Goal: Task Accomplishment & Management: Manage account settings

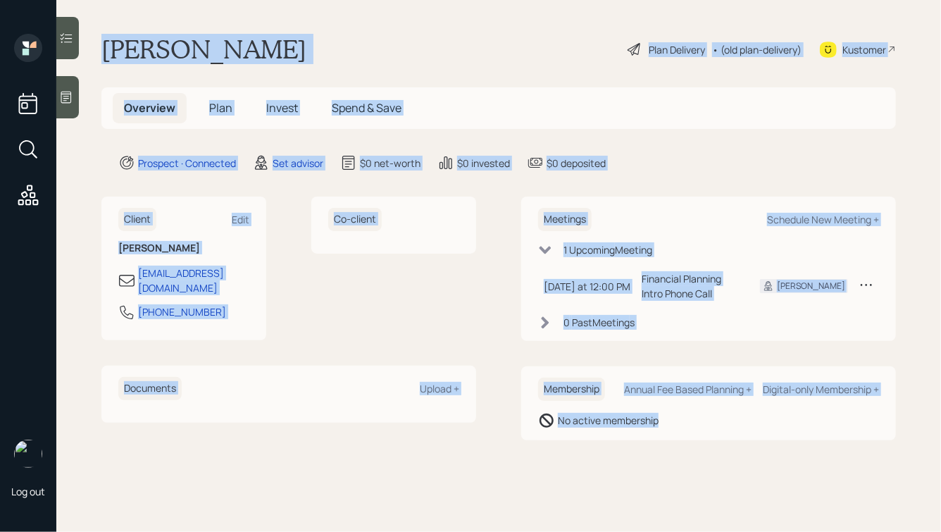
drag, startPoint x: 100, startPoint y: 40, endPoint x: 642, endPoint y: 490, distance: 704.0
click at [642, 490] on main "[PERSON_NAME] Plan Delivery • (old plan-delivery) Kustomer Overview Plan Invest…" at bounding box center [498, 266] width 885 height 532
drag, startPoint x: 706, startPoint y: 460, endPoint x: 92, endPoint y: -32, distance: 787.4
click at [92, 0] on html "Log out [PERSON_NAME] Plan Delivery • (old plan-delivery) Kustomer Overview Pla…" at bounding box center [470, 266] width 941 height 532
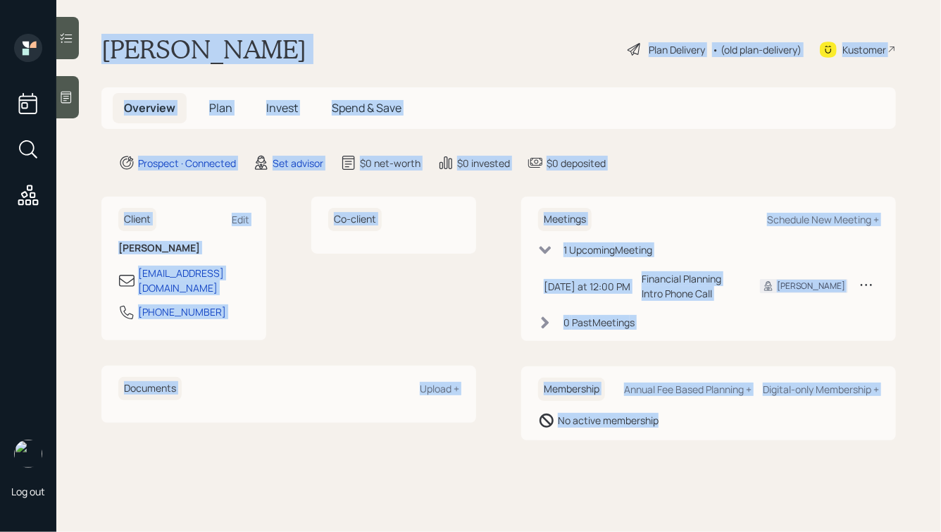
click at [120, 30] on main "[PERSON_NAME] Plan Delivery • (old plan-delivery) Kustomer Overview Plan Invest…" at bounding box center [498, 266] width 885 height 532
drag, startPoint x: 104, startPoint y: 47, endPoint x: 548, endPoint y: 443, distance: 595.3
click at [548, 443] on main "[PERSON_NAME] Plan Delivery • (old plan-delivery) Kustomer Overview Plan Invest…" at bounding box center [498, 266] width 885 height 532
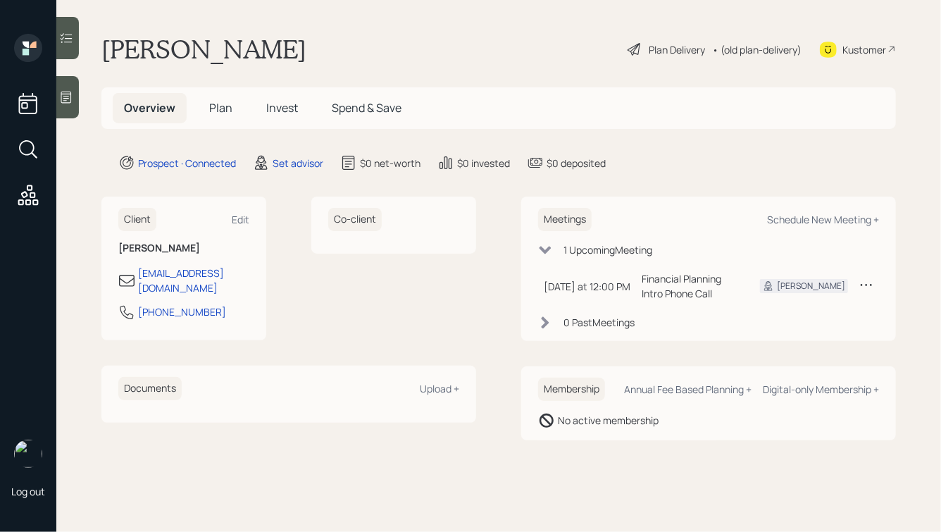
click at [613, 445] on main "[PERSON_NAME] Plan Delivery • (old plan-delivery) Kustomer Overview Plan Invest…" at bounding box center [498, 266] width 885 height 532
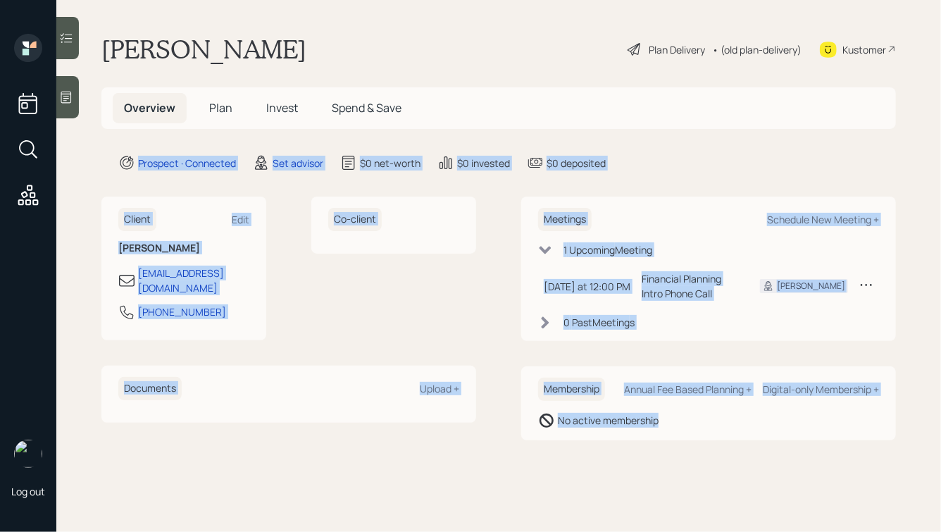
drag, startPoint x: 674, startPoint y: 443, endPoint x: 323, endPoint y: 117, distance: 479.1
click at [323, 118] on main "[PERSON_NAME] Plan Delivery • (old plan-delivery) Kustomer Overview Plan Invest…" at bounding box center [498, 266] width 885 height 532
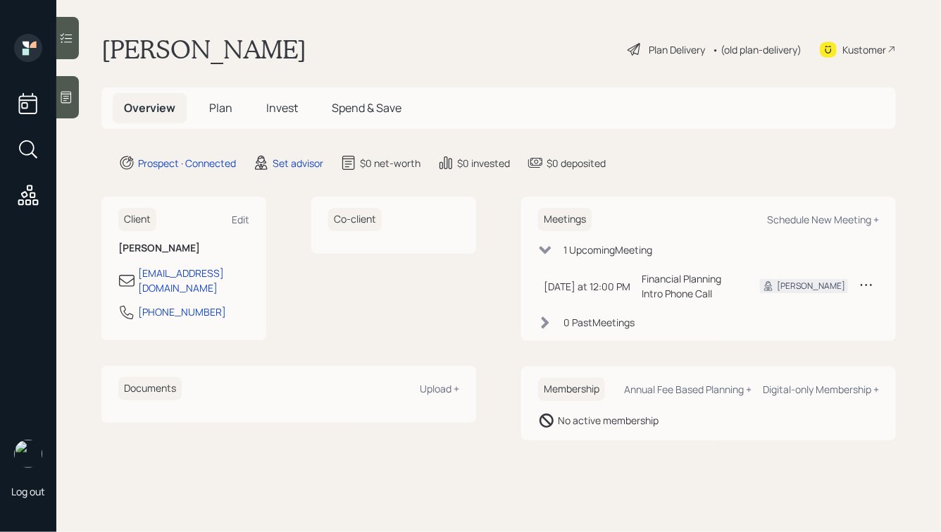
click at [266, 22] on main "[PERSON_NAME] Plan Delivery • (old plan-delivery) Kustomer Overview Plan Invest…" at bounding box center [498, 266] width 885 height 532
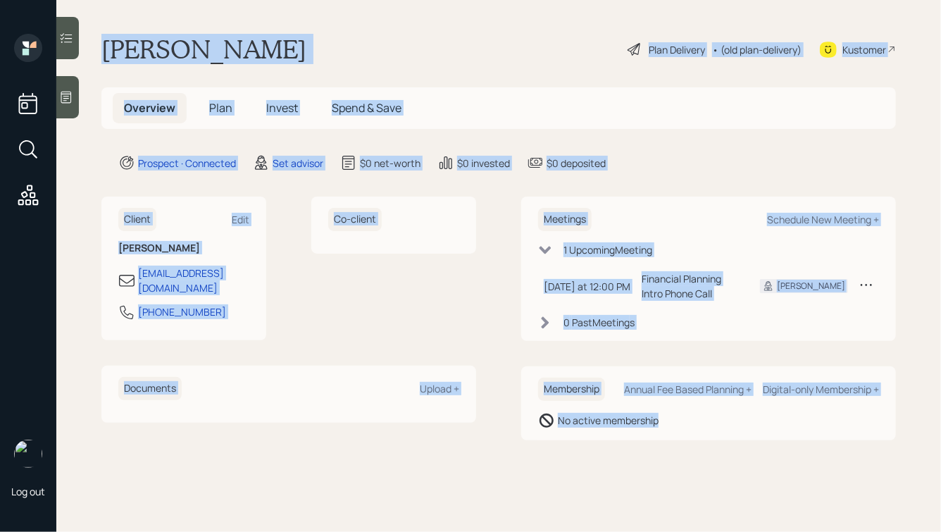
drag, startPoint x: 102, startPoint y: 46, endPoint x: 680, endPoint y: 446, distance: 702.8
click at [679, 446] on main "[PERSON_NAME] Plan Delivery • (old plan-delivery) Kustomer Overview Plan Invest…" at bounding box center [498, 266] width 885 height 532
click at [680, 446] on main "[PERSON_NAME] Plan Delivery • (old plan-delivery) Kustomer Overview Plan Invest…" at bounding box center [498, 266] width 885 height 532
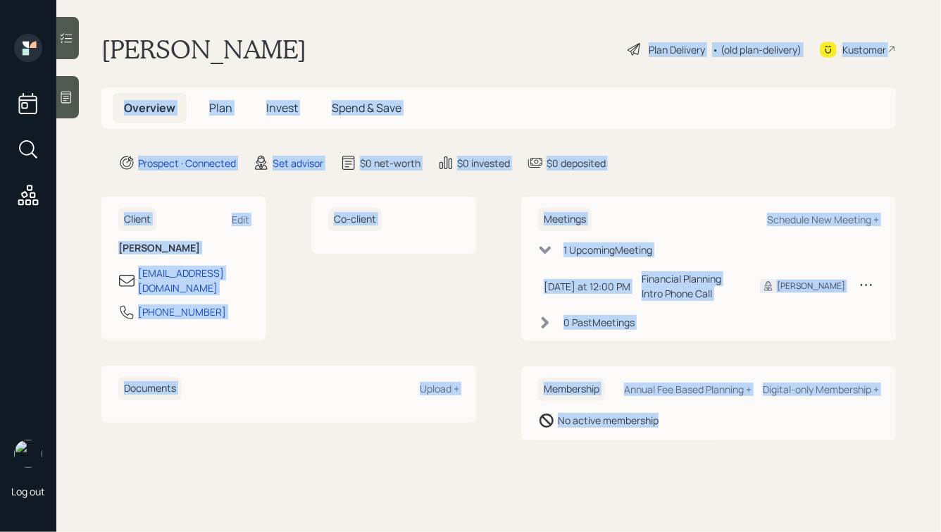
drag, startPoint x: 795, startPoint y: 435, endPoint x: 316, endPoint y: 38, distance: 621.4
click at [315, 39] on main "[PERSON_NAME] Plan Delivery • (old plan-delivery) Kustomer Overview Plan Invest…" at bounding box center [498, 266] width 885 height 532
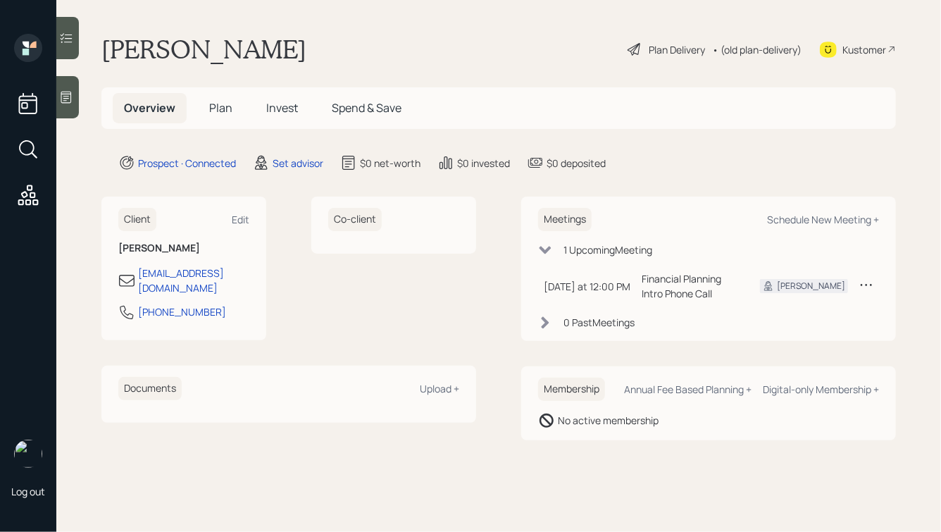
click at [190, 41] on h1 "[PERSON_NAME]" at bounding box center [203, 49] width 205 height 31
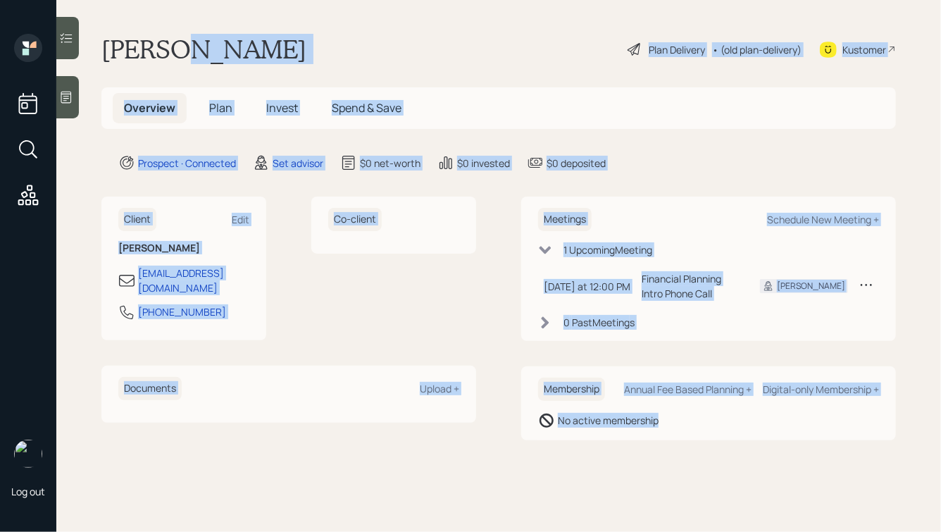
drag, startPoint x: 180, startPoint y: 51, endPoint x: 778, endPoint y: 443, distance: 714.8
click at [778, 443] on main "[PERSON_NAME] Plan Delivery • (old plan-delivery) Kustomer Overview Plan Invest…" at bounding box center [498, 266] width 885 height 532
click at [754, 439] on div "Membership Annual Fee Based Planning + Digital-only Membership + No active memb…" at bounding box center [708, 403] width 375 height 74
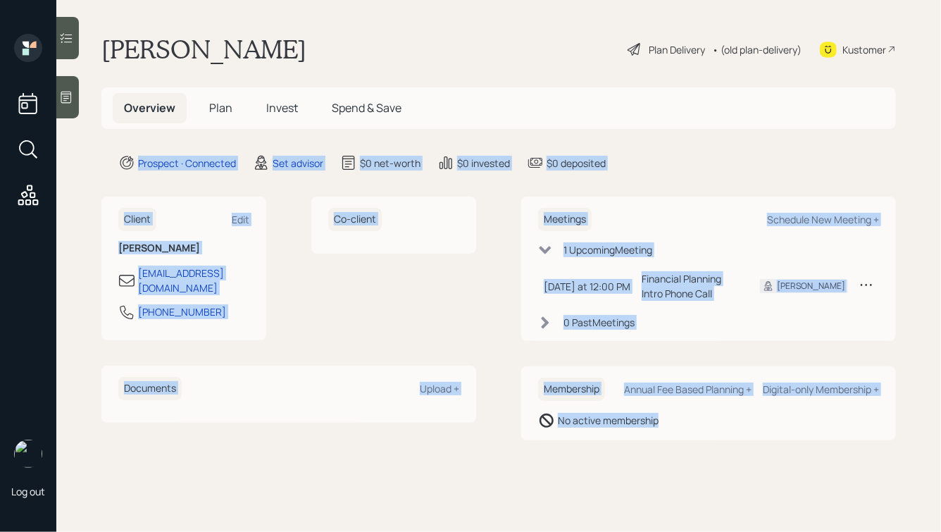
drag, startPoint x: 764, startPoint y: 442, endPoint x: 364, endPoint y: 112, distance: 519.5
click at [364, 112] on main "[PERSON_NAME] Plan Delivery • (old plan-delivery) Kustomer Overview Plan Invest…" at bounding box center [498, 266] width 885 height 532
click at [404, 156] on div "$0 net-worth" at bounding box center [390, 163] width 61 height 15
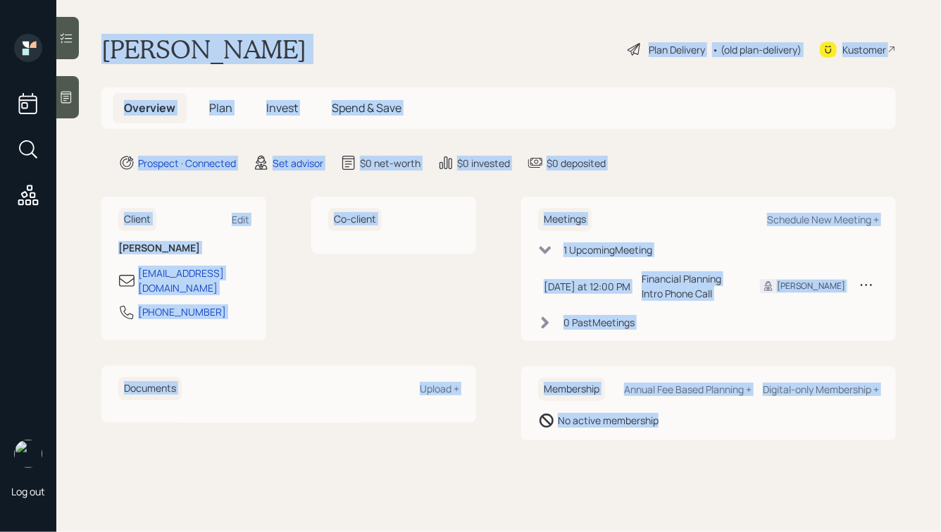
drag, startPoint x: 101, startPoint y: 44, endPoint x: 602, endPoint y: 486, distance: 667.8
click at [600, 488] on main "[PERSON_NAME] Plan Delivery • (old plan-delivery) Kustomer Overview Plan Invest…" at bounding box center [498, 266] width 885 height 532
click at [602, 486] on main "[PERSON_NAME] Plan Delivery • (old plan-delivery) Kustomer Overview Plan Invest…" at bounding box center [498, 266] width 885 height 532
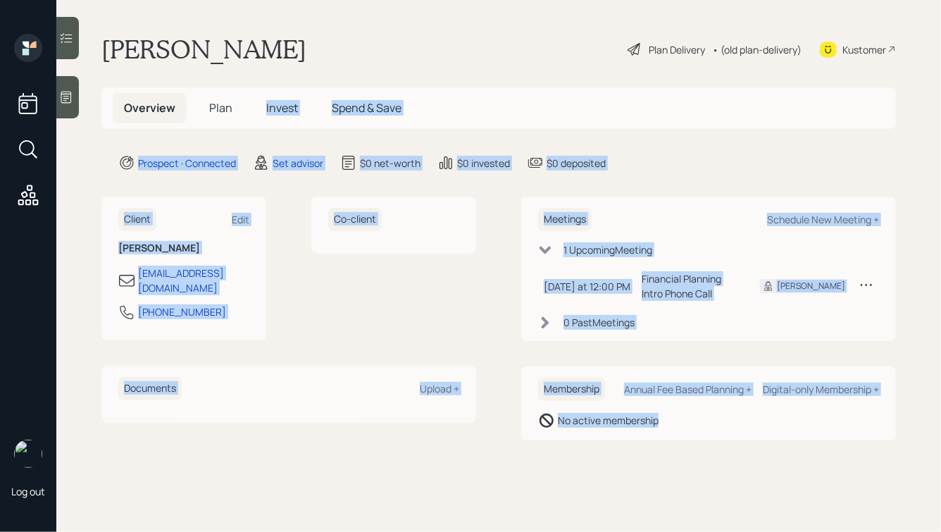
drag, startPoint x: 712, startPoint y: 477, endPoint x: 266, endPoint y: 91, distance: 589.3
click at [266, 91] on main "[PERSON_NAME] Plan Delivery • (old plan-delivery) Kustomer Overview Plan Invest…" at bounding box center [498, 266] width 885 height 532
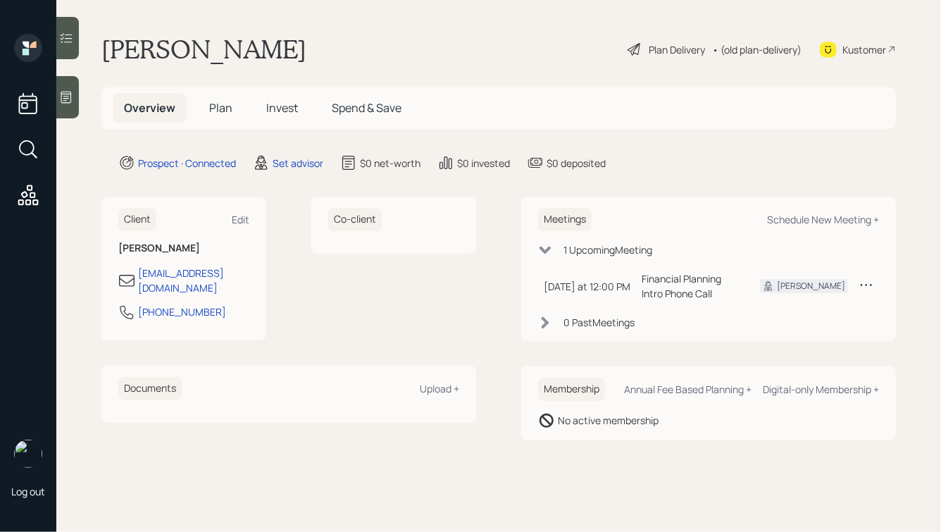
click at [178, 45] on h1 "[PERSON_NAME]" at bounding box center [203, 49] width 205 height 31
click at [68, 87] on div at bounding box center [67, 97] width 23 height 42
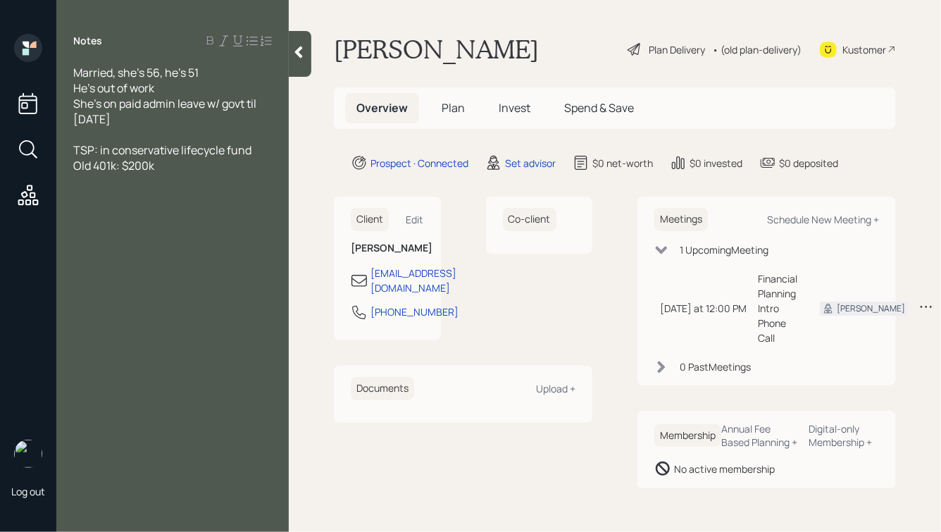
click at [101, 151] on span "TSP: in conservative lifecycle fund" at bounding box center [162, 149] width 178 height 15
click at [173, 168] on div "Old 401k: $200k" at bounding box center [172, 165] width 199 height 15
click at [73, 166] on span "Old 401k: $200k" at bounding box center [113, 165] width 81 height 15
click at [197, 162] on div "Her old 401k: $200k" at bounding box center [172, 165] width 199 height 15
click at [99, 150] on span "TSP: in conservative lifecycle fund" at bounding box center [162, 149] width 178 height 15
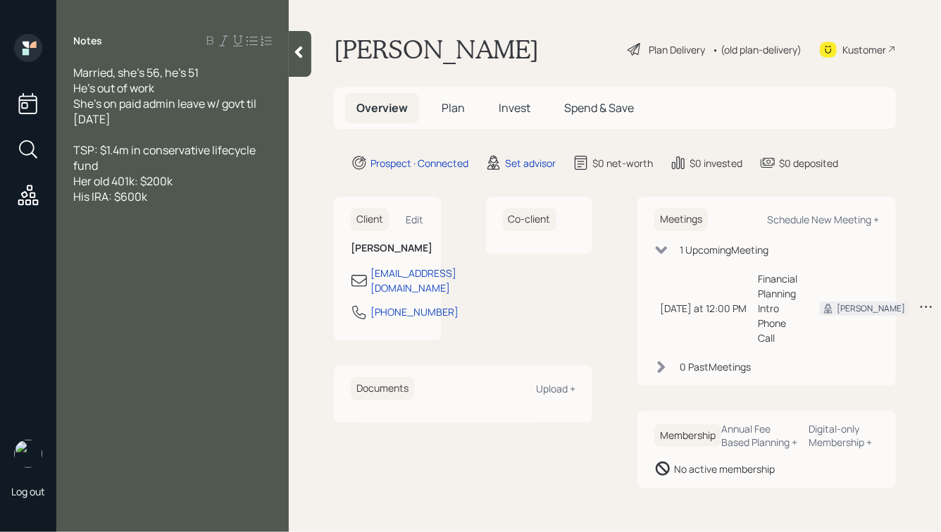
click at [196, 85] on div "He's out of work" at bounding box center [172, 87] width 199 height 15
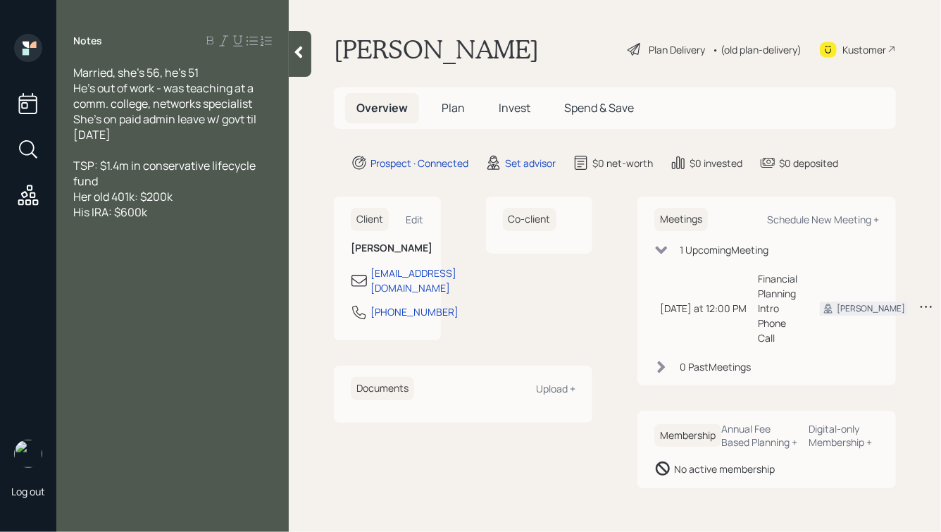
click at [141, 142] on div at bounding box center [172, 149] width 199 height 15
click at [142, 176] on div "TSP: $1.4m in conservative lifecycle fund" at bounding box center [172, 173] width 199 height 31
click at [122, 247] on div "Home:" at bounding box center [172, 242] width 199 height 15
click at [124, 249] on span "Home: $450k value, paid off" at bounding box center [143, 242] width 141 height 15
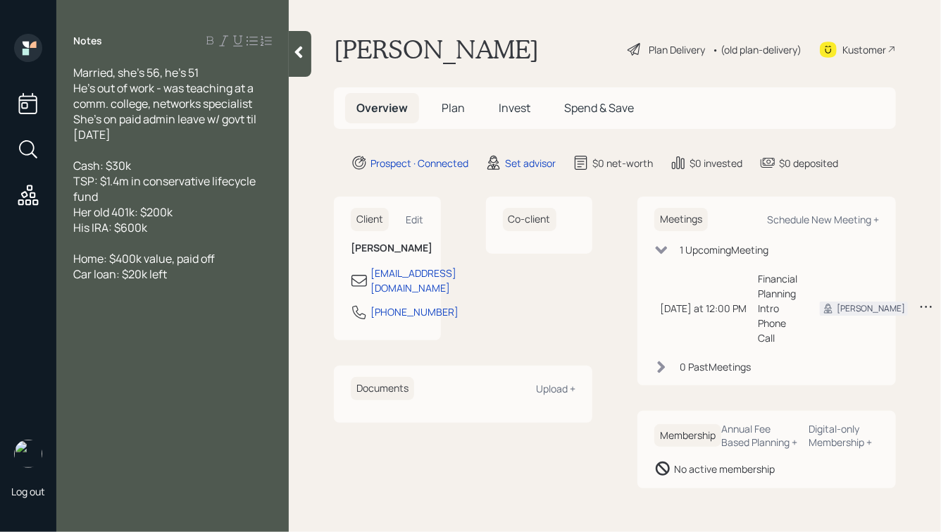
click at [199, 275] on div "Car loan: $20k left" at bounding box center [172, 273] width 199 height 15
click at [136, 135] on div "She's on paid admin leave w/ govt til [DATE]" at bounding box center [172, 126] width 199 height 31
click at [167, 304] on div "Main pain:" at bounding box center [172, 304] width 199 height 15
click at [109, 159] on span "Cash: $30k" at bounding box center [102, 165] width 58 height 15
click at [168, 156] on div at bounding box center [172, 149] width 199 height 15
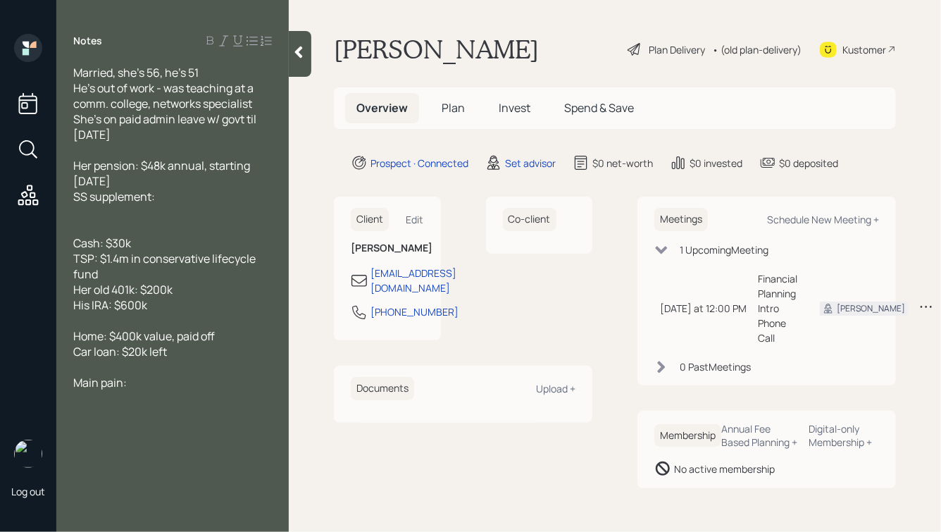
click at [74, 198] on span "SS supplement:" at bounding box center [114, 196] width 82 height 15
click at [224, 199] on div "Her SS supplement:" at bounding box center [172, 196] width 199 height 15
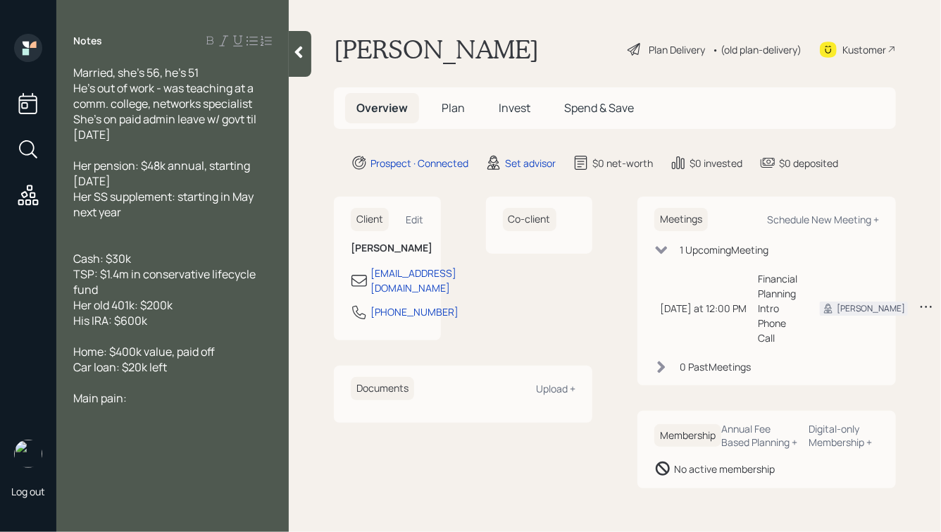
click at [164, 395] on div "Main pain:" at bounding box center [172, 397] width 199 height 15
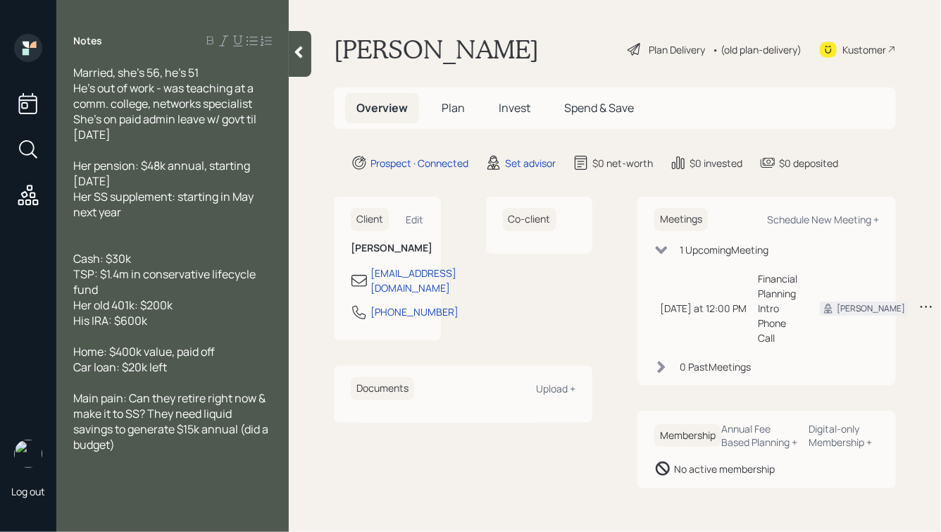
click at [226, 73] on div "Married, she's 56, he's 51" at bounding box center [172, 72] width 199 height 15
click at [130, 451] on div "Main pain: Can they retire right now & make it to SS? They need liquid savings …" at bounding box center [172, 421] width 199 height 62
click at [108, 322] on span "His IRA: $600k" at bounding box center [110, 320] width 74 height 15
click at [147, 225] on div at bounding box center [172, 227] width 199 height 15
drag, startPoint x: 210, startPoint y: 325, endPoint x: 46, endPoint y: 197, distance: 207.9
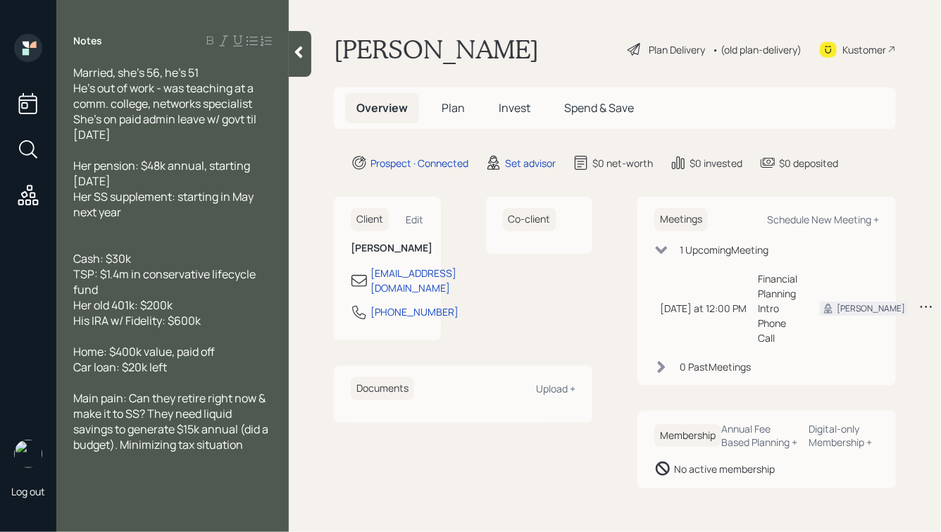
click at [46, 197] on div "Log out Notes Married, she's 56, he's 51 He's out of work - was teaching at a c…" at bounding box center [470, 266] width 941 height 532
click at [161, 214] on div "Her SS supplement: starting in May next year" at bounding box center [172, 204] width 199 height 31
click at [105, 230] on div at bounding box center [172, 227] width 199 height 15
click at [218, 70] on div "Married, she's 56, he's 51" at bounding box center [172, 72] width 199 height 15
click at [120, 234] on div at bounding box center [172, 227] width 199 height 15
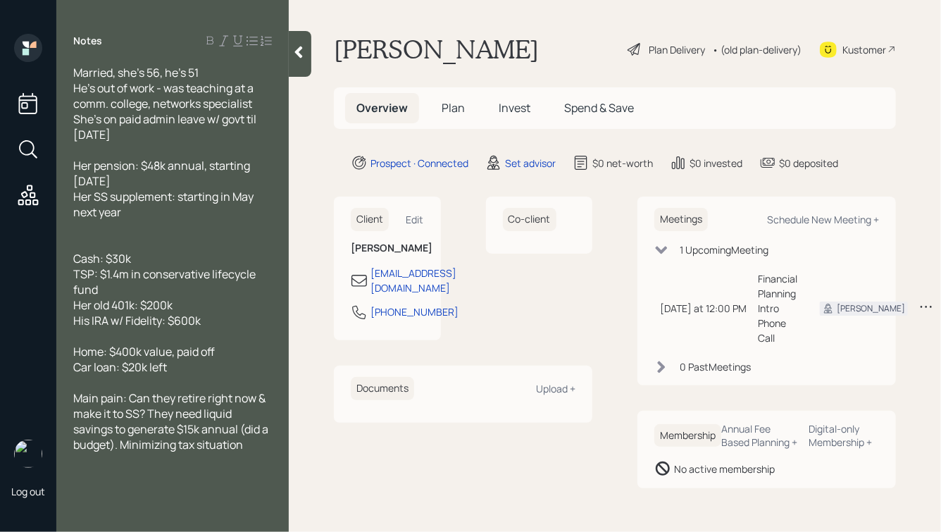
click at [302, 51] on icon at bounding box center [299, 52] width 14 height 14
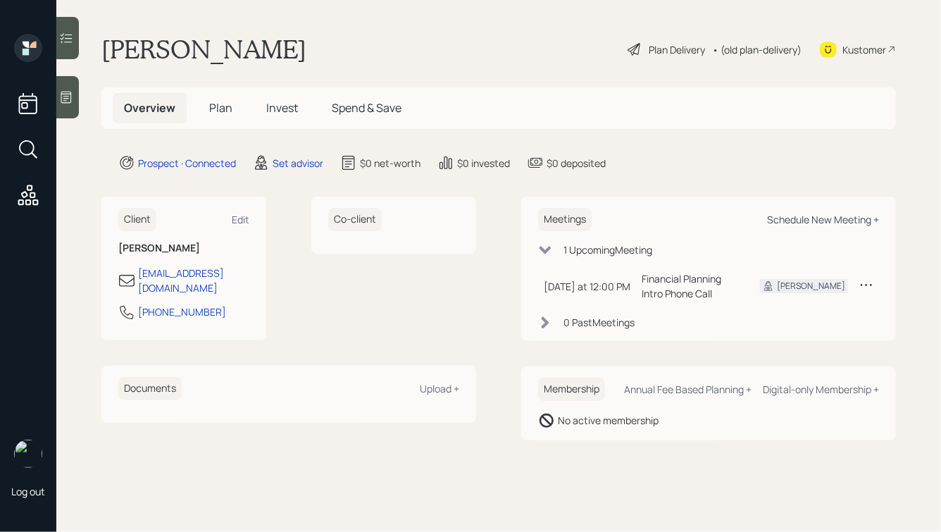
click at [783, 218] on div "Schedule New Meeting +" at bounding box center [823, 219] width 112 height 13
select select "round-[PERSON_NAME]"
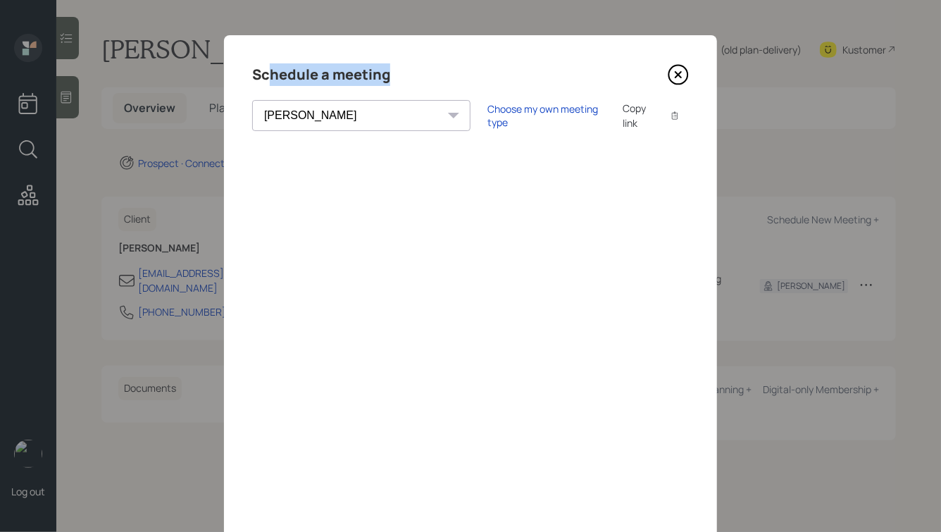
drag, startPoint x: 396, startPoint y: 74, endPoint x: 253, endPoint y: 72, distance: 143.0
click at [253, 72] on div "Schedule a meeting" at bounding box center [470, 74] width 437 height 23
click at [301, 71] on h4 "Schedule a meeting" at bounding box center [321, 74] width 138 height 23
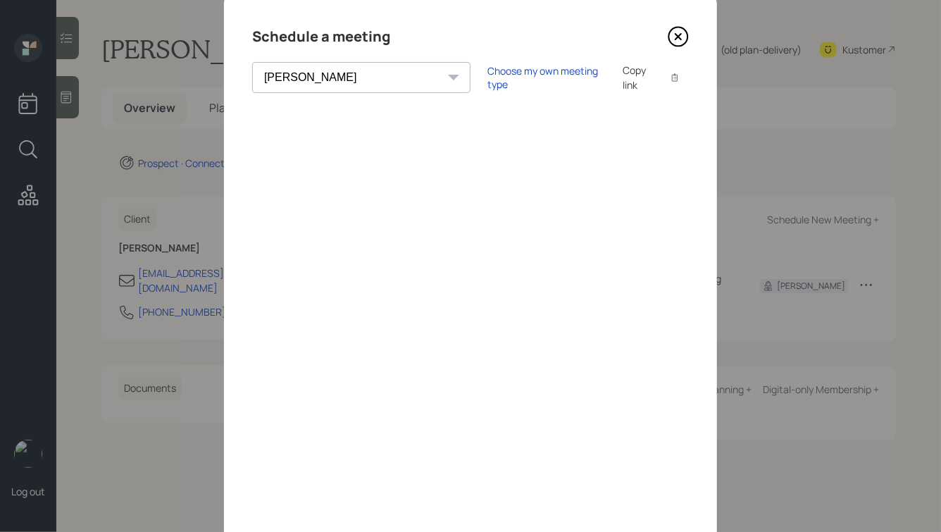
scroll to position [40, 0]
click at [674, 37] on icon at bounding box center [678, 34] width 21 height 21
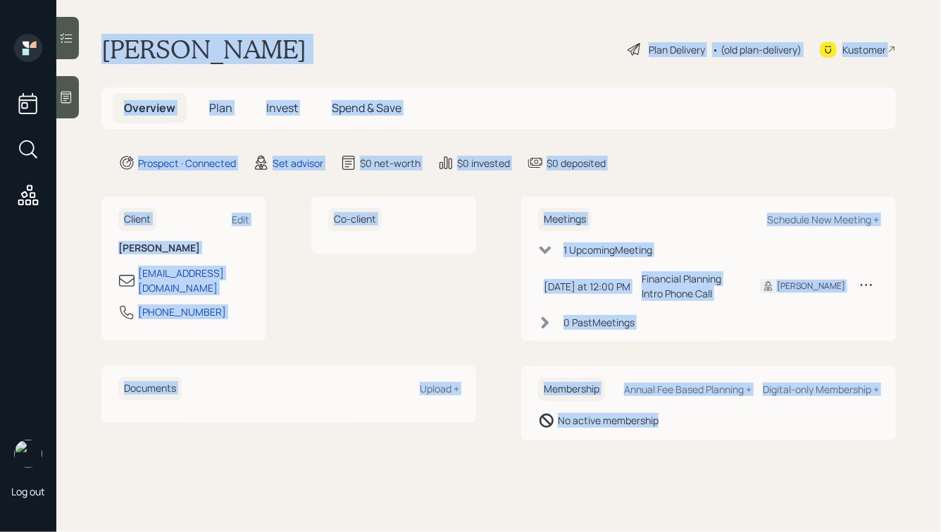
drag, startPoint x: 103, startPoint y: 43, endPoint x: 695, endPoint y: 459, distance: 723.2
click at [695, 459] on main "[PERSON_NAME] Plan Delivery • (old plan-delivery) Kustomer Overview Plan Invest…" at bounding box center [498, 266] width 885 height 532
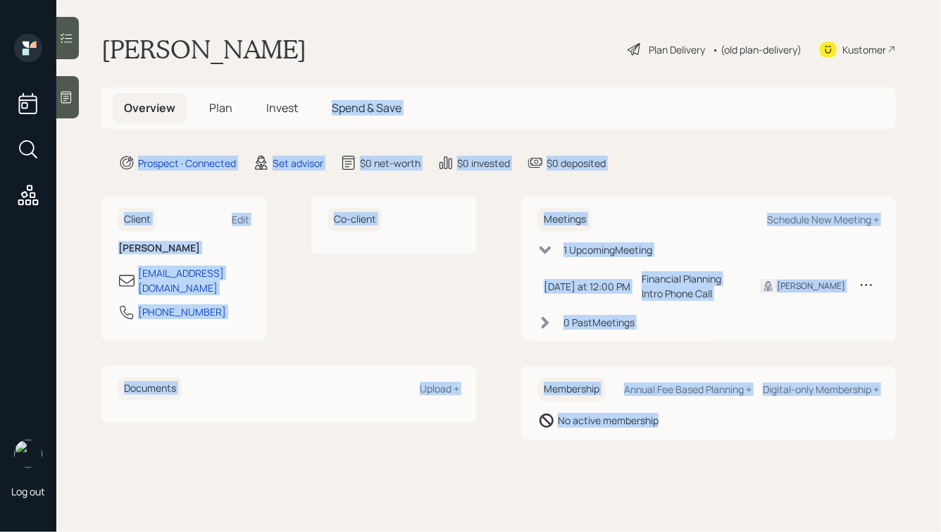
drag, startPoint x: 742, startPoint y: 454, endPoint x: 358, endPoint y: 85, distance: 533.2
click at [358, 85] on main "[PERSON_NAME] Plan Delivery • (old plan-delivery) Kustomer Overview Plan Invest…" at bounding box center [498, 266] width 885 height 532
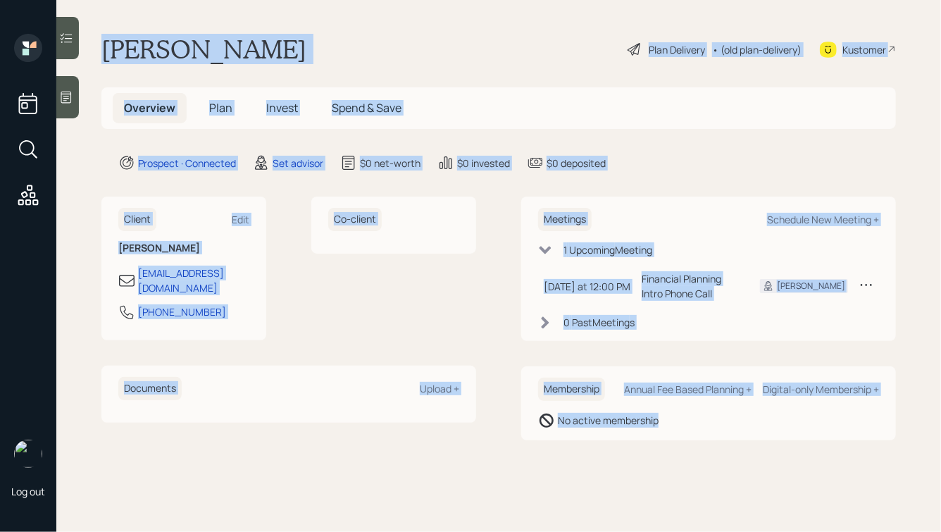
drag, startPoint x: 101, startPoint y: 35, endPoint x: 702, endPoint y: 531, distance: 778.8
click at [702, 531] on main "[PERSON_NAME] Plan Delivery • (old plan-delivery) Kustomer Overview Plan Invest…" at bounding box center [498, 266] width 885 height 532
click at [680, 464] on main "[PERSON_NAME] Plan Delivery • (old plan-delivery) Kustomer Overview Plan Invest…" at bounding box center [498, 266] width 885 height 532
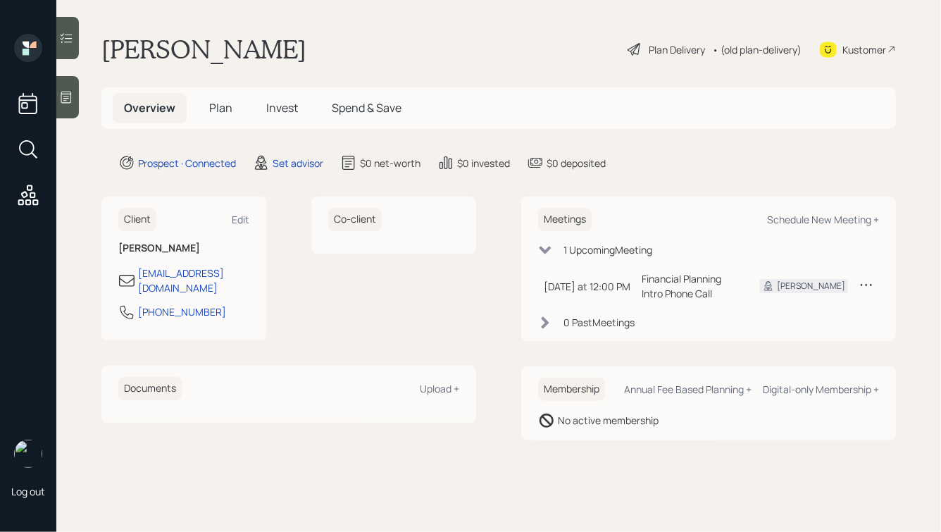
click at [66, 96] on icon at bounding box center [66, 98] width 11 height 12
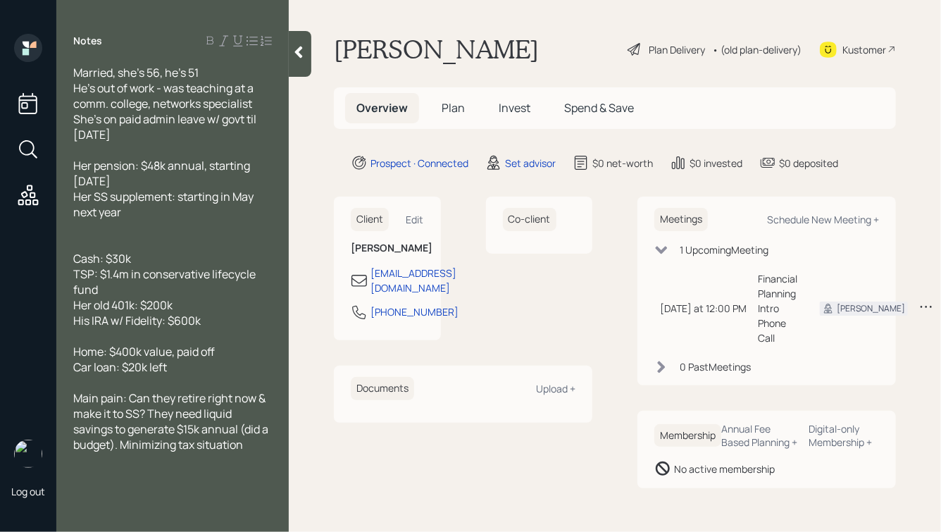
click at [174, 135] on div "Married, she's 56, he's 51 He's out of work - was teaching at a comm. college, …" at bounding box center [172, 103] width 199 height 77
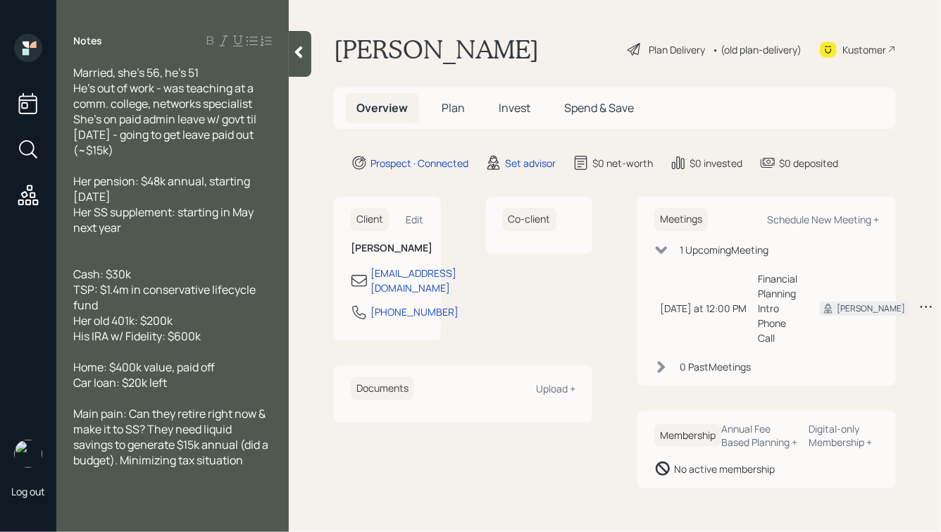
click at [299, 54] on icon at bounding box center [299, 52] width 8 height 12
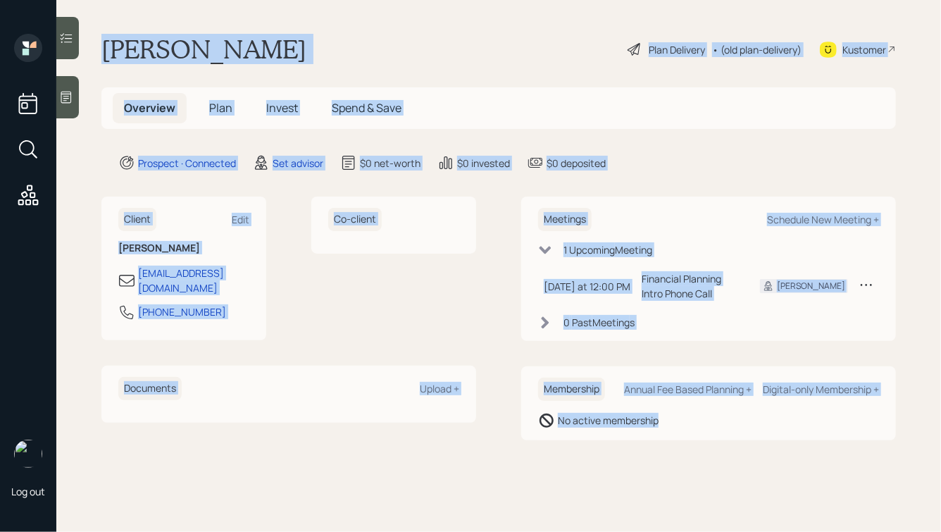
drag, startPoint x: 96, startPoint y: 48, endPoint x: 626, endPoint y: 459, distance: 670.8
click at [621, 461] on main "[PERSON_NAME] Plan Delivery • (old plan-delivery) Kustomer Overview Plan Invest…" at bounding box center [498, 266] width 885 height 532
click at [626, 459] on main "[PERSON_NAME] Plan Delivery • (old plan-delivery) Kustomer Overview Plan Invest…" at bounding box center [498, 266] width 885 height 532
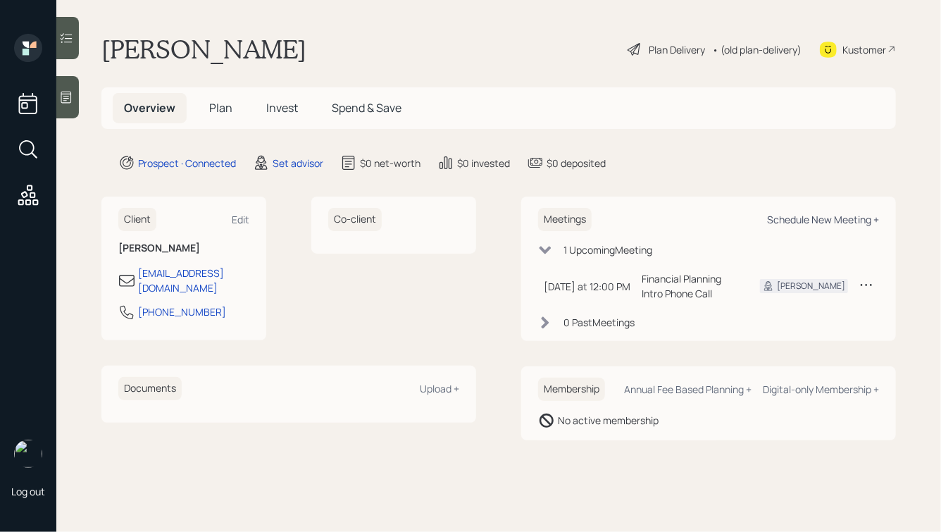
click at [793, 220] on div "Schedule New Meeting +" at bounding box center [823, 219] width 112 height 13
select select "round-[PERSON_NAME]"
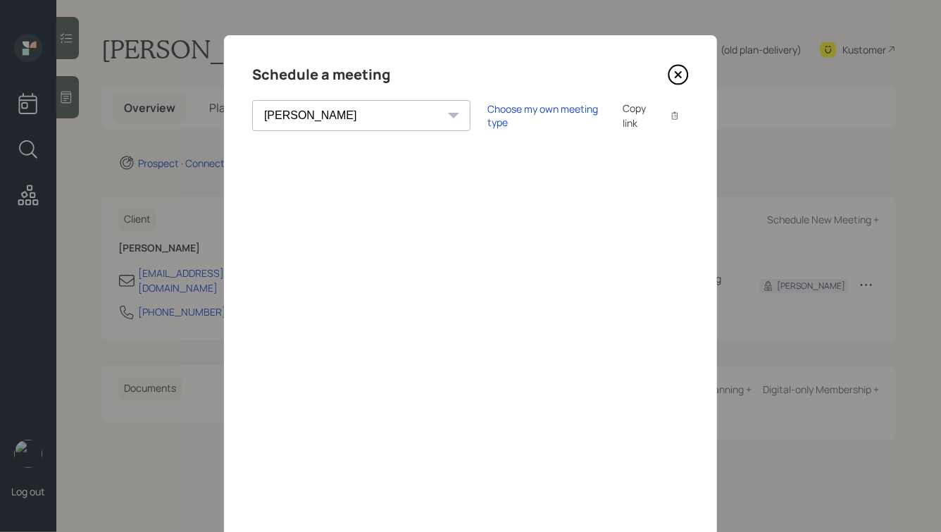
click at [315, 73] on h4 "Schedule a meeting" at bounding box center [321, 74] width 138 height 23
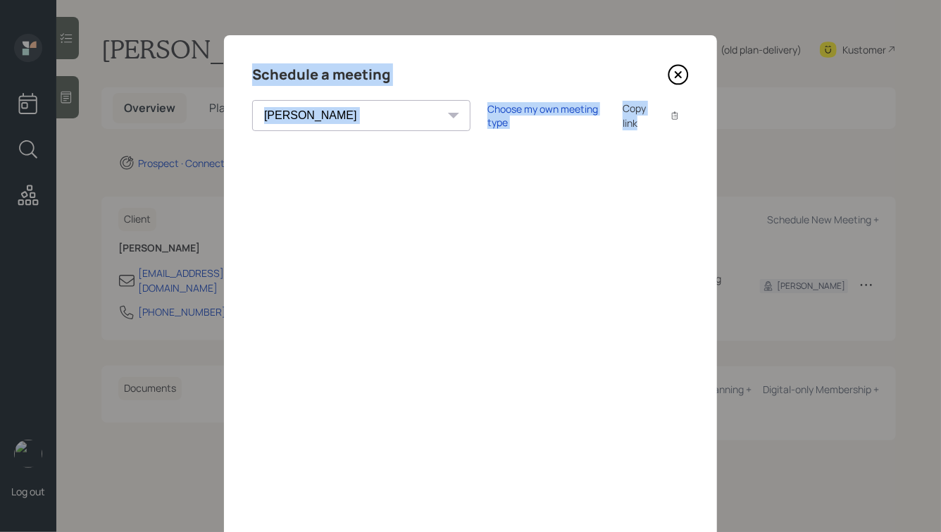
drag, startPoint x: 250, startPoint y: 70, endPoint x: 404, endPoint y: 150, distance: 173.6
click at [271, 131] on div "Schedule a meeting [PERSON_NAME] [PERSON_NAME] [PERSON_NAME] [PERSON_NAME] [PER…" at bounding box center [470, 317] width 493 height 564
click at [368, 75] on h4 "Schedule a meeting" at bounding box center [321, 74] width 138 height 23
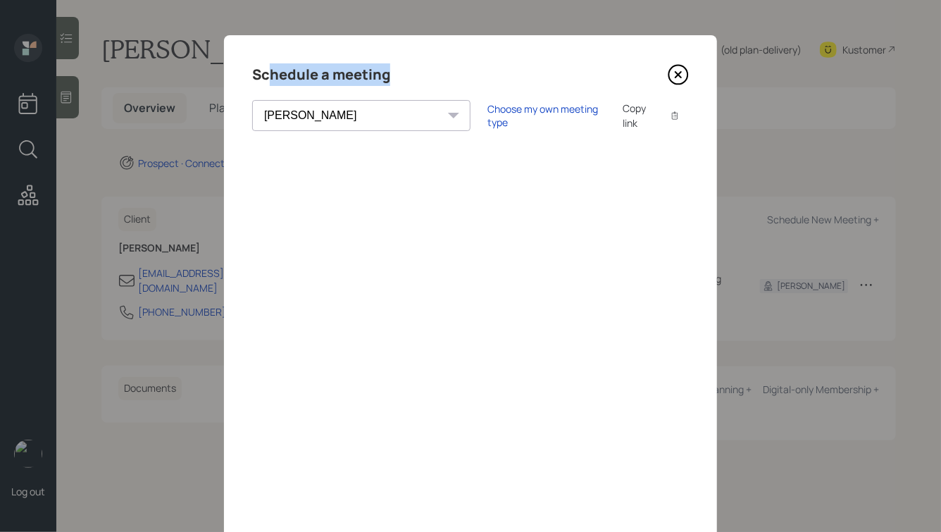
drag, startPoint x: 389, startPoint y: 74, endPoint x: 258, endPoint y: 68, distance: 131.2
click at [258, 68] on h4 "Schedule a meeting" at bounding box center [321, 74] width 138 height 23
click at [271, 74] on h4 "Schedule a meeting" at bounding box center [321, 74] width 138 height 23
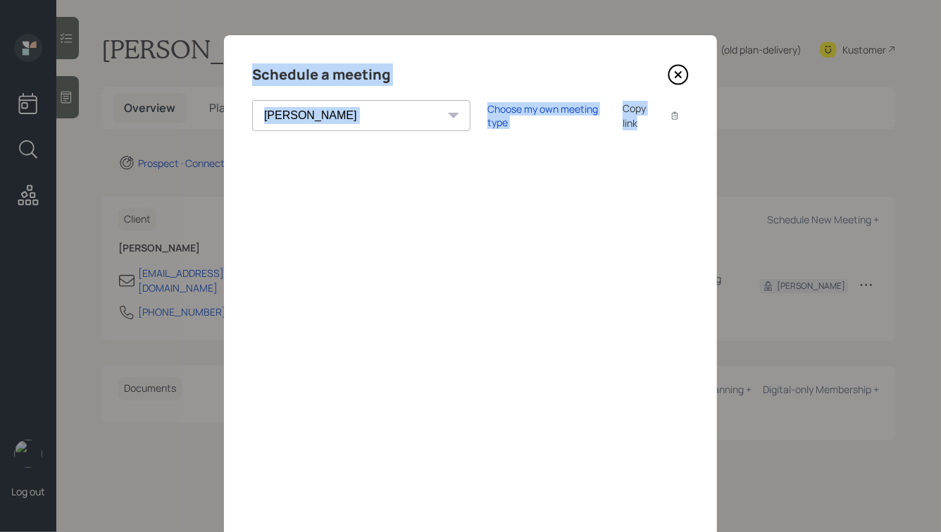
drag, startPoint x: 254, startPoint y: 73, endPoint x: 446, endPoint y: 150, distance: 207.1
click at [261, 80] on h4 "Schedule a meeting" at bounding box center [321, 74] width 138 height 23
click at [409, 80] on div "Schedule a meeting" at bounding box center [470, 74] width 437 height 23
drag, startPoint x: 390, startPoint y: 75, endPoint x: 230, endPoint y: 69, distance: 160.7
click at [231, 70] on div "Schedule a meeting [PERSON_NAME] [PERSON_NAME] [PERSON_NAME] [PERSON_NAME] [PER…" at bounding box center [470, 317] width 493 height 564
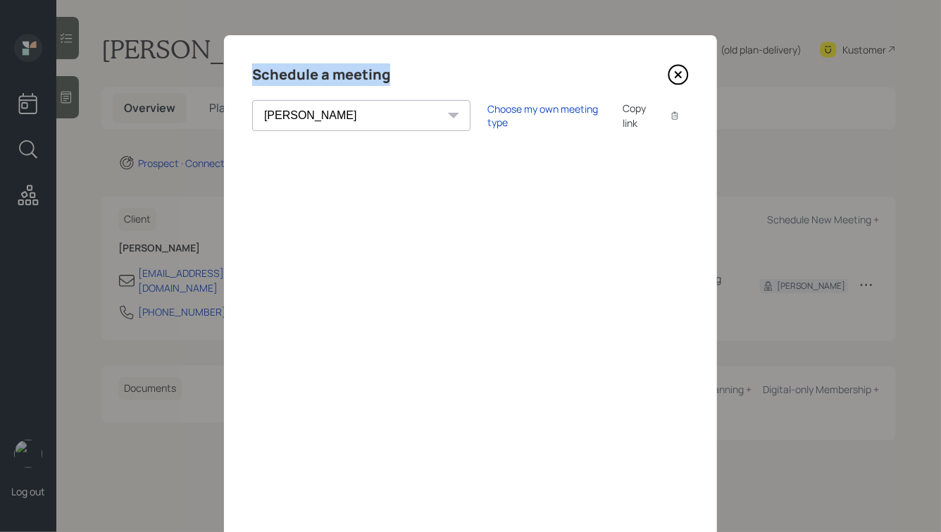
click at [330, 86] on div "Schedule a meeting [PERSON_NAME] [PERSON_NAME] [PERSON_NAME] [PERSON_NAME] [PER…" at bounding box center [470, 317] width 493 height 564
click at [287, 70] on h4 "Schedule a meeting" at bounding box center [321, 74] width 138 height 23
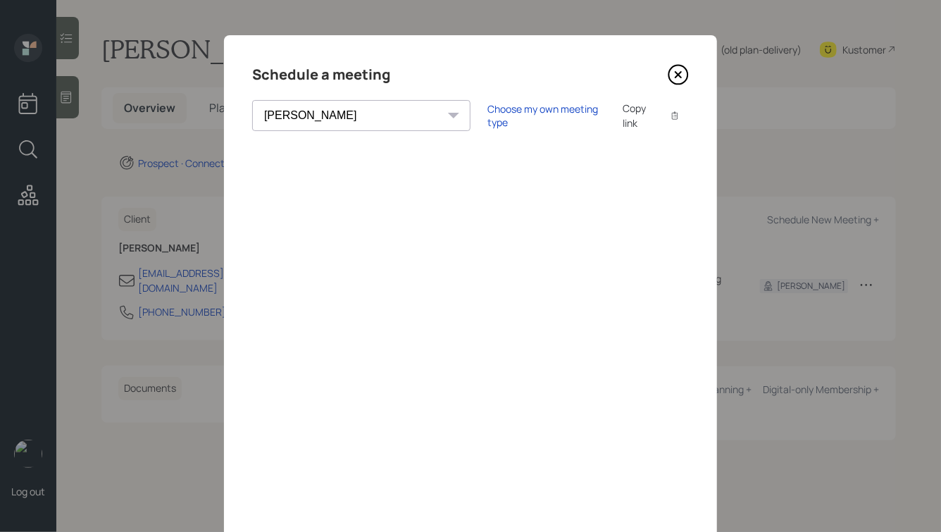
click at [681, 78] on icon at bounding box center [678, 74] width 21 height 21
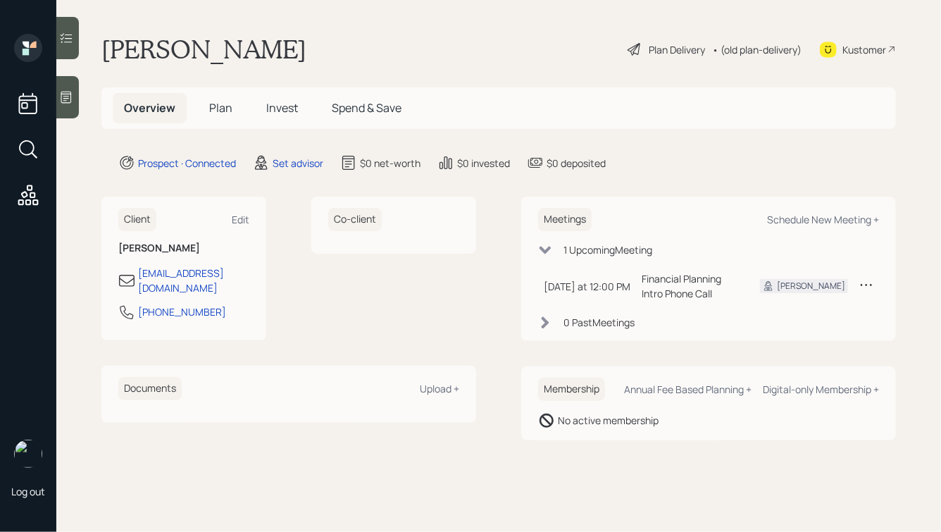
click at [63, 90] on icon at bounding box center [66, 97] width 14 height 14
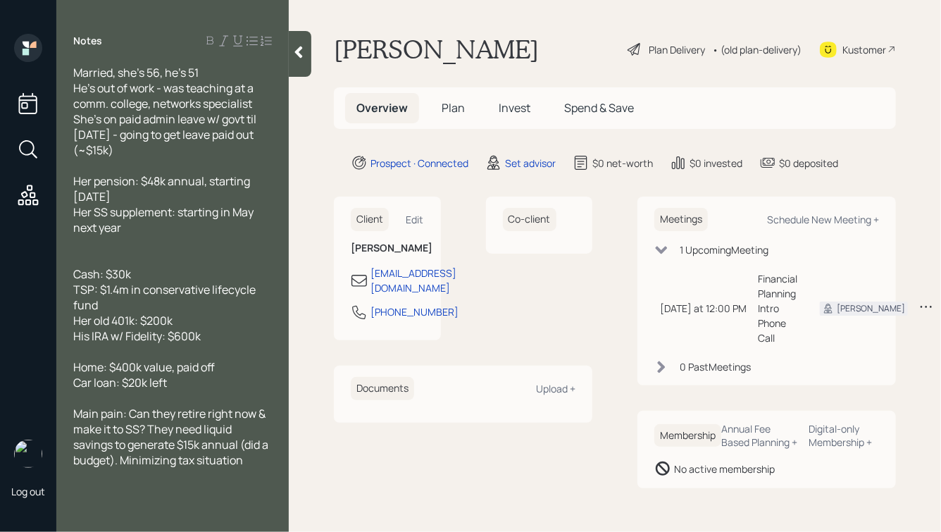
click at [211, 69] on div "Married, she's 56, he's 51 He's out of work - was teaching at a comm. college, …" at bounding box center [172, 111] width 199 height 93
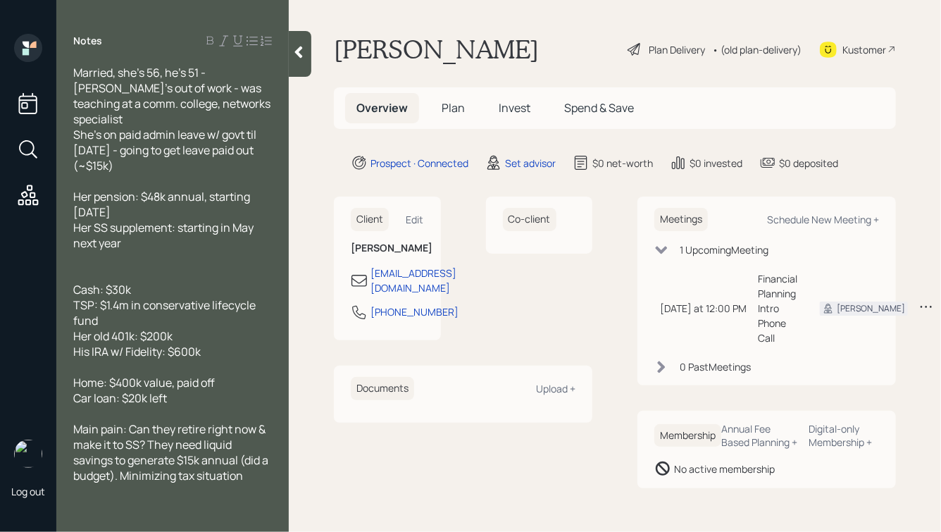
click at [297, 44] on div at bounding box center [300, 54] width 23 height 46
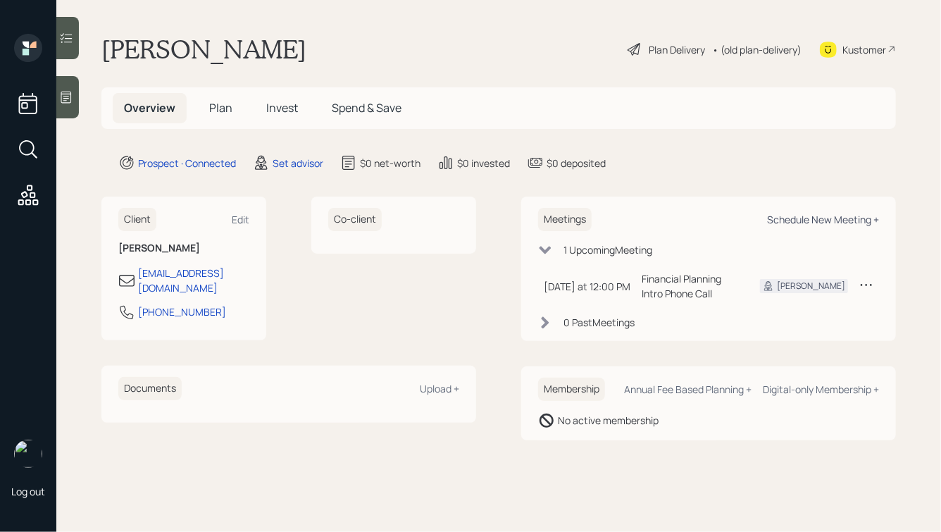
click at [818, 224] on div "Schedule New Meeting +" at bounding box center [823, 219] width 112 height 13
select select "round-[PERSON_NAME]"
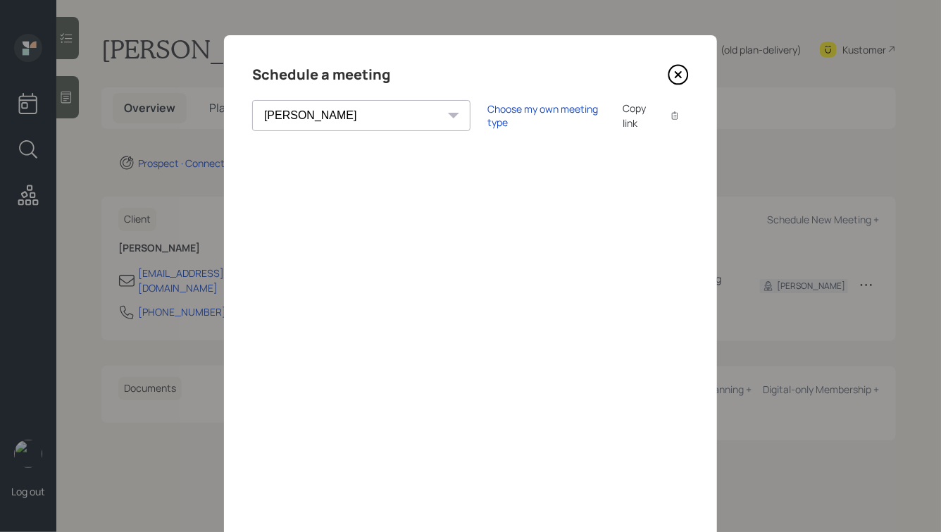
click at [683, 69] on icon at bounding box center [678, 74] width 21 height 21
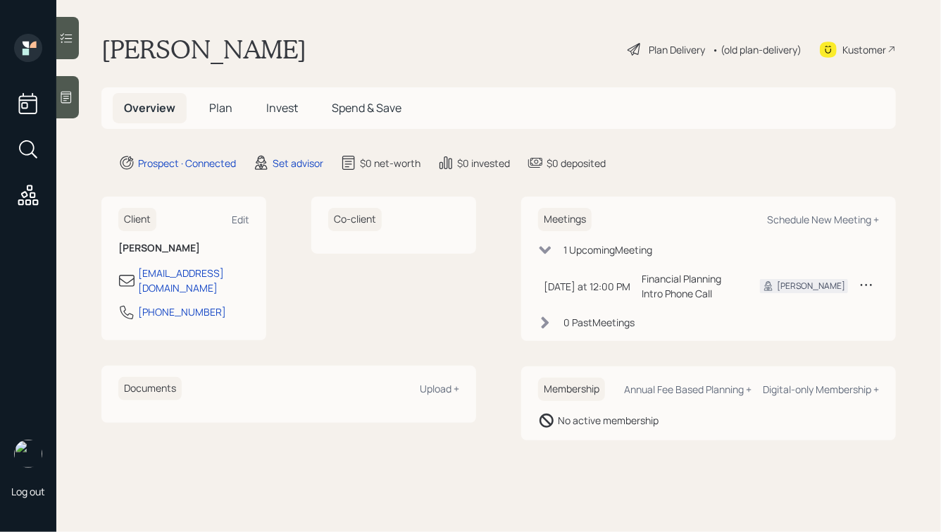
click at [68, 95] on icon at bounding box center [66, 97] width 14 height 14
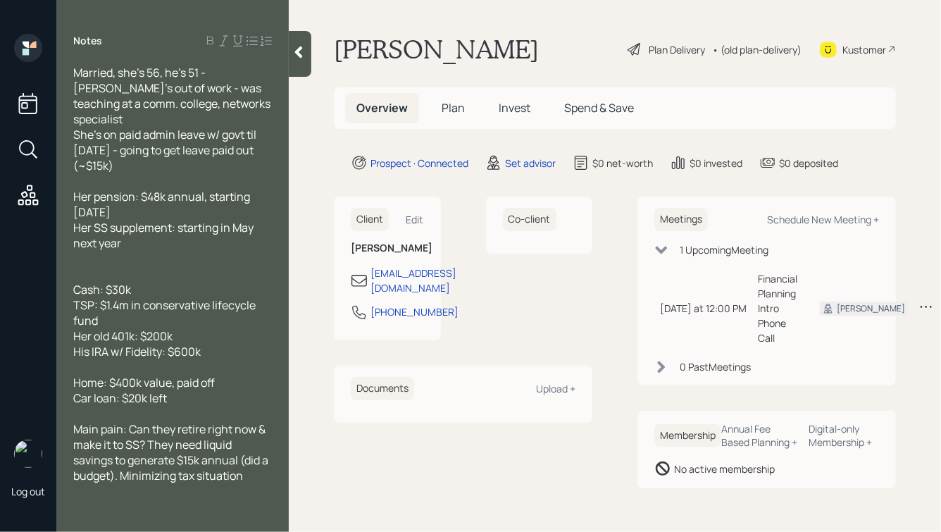
click at [296, 56] on icon at bounding box center [299, 52] width 14 height 14
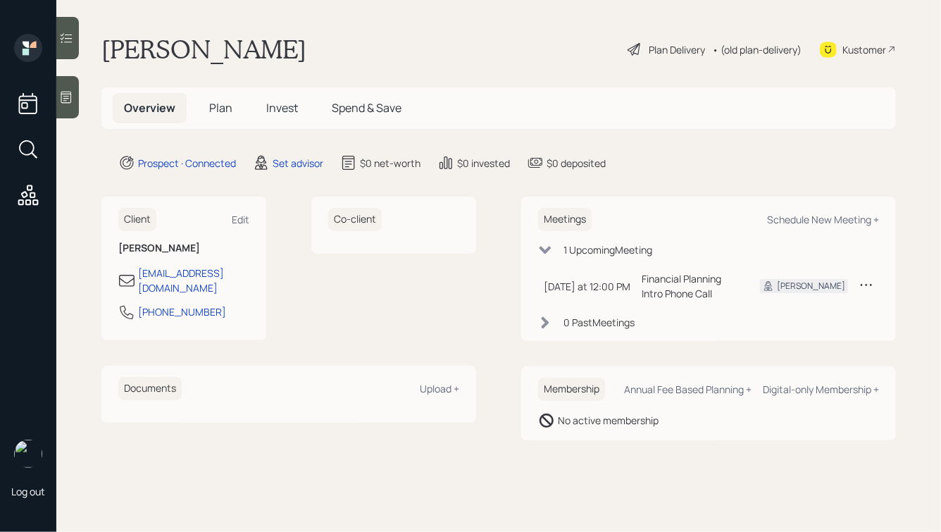
click at [286, 30] on main "[PERSON_NAME] Plan Delivery • (old plan-delivery) Kustomer Overview Plan Invest…" at bounding box center [498, 266] width 885 height 532
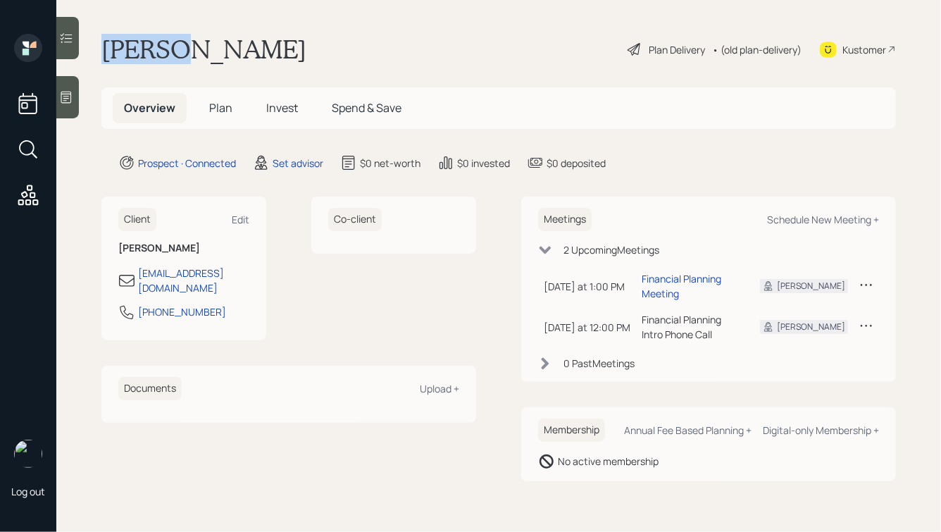
drag, startPoint x: 183, startPoint y: 46, endPoint x: 61, endPoint y: 46, distance: 121.9
click at [61, 46] on div "Log out Sonya Pickens Plan Delivery • (old plan-delivery) Kustomer Overview Pla…" at bounding box center [470, 266] width 941 height 532
click at [178, 40] on h1 "[PERSON_NAME]" at bounding box center [203, 49] width 205 height 31
click at [76, 97] on div at bounding box center [67, 97] width 23 height 42
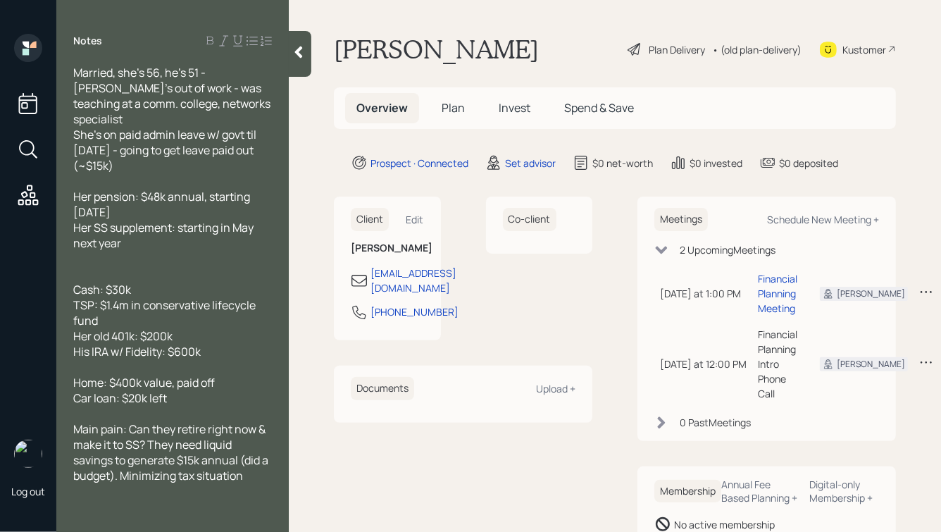
click at [101, 251] on div at bounding box center [172, 258] width 199 height 15
click at [301, 60] on div at bounding box center [300, 54] width 23 height 46
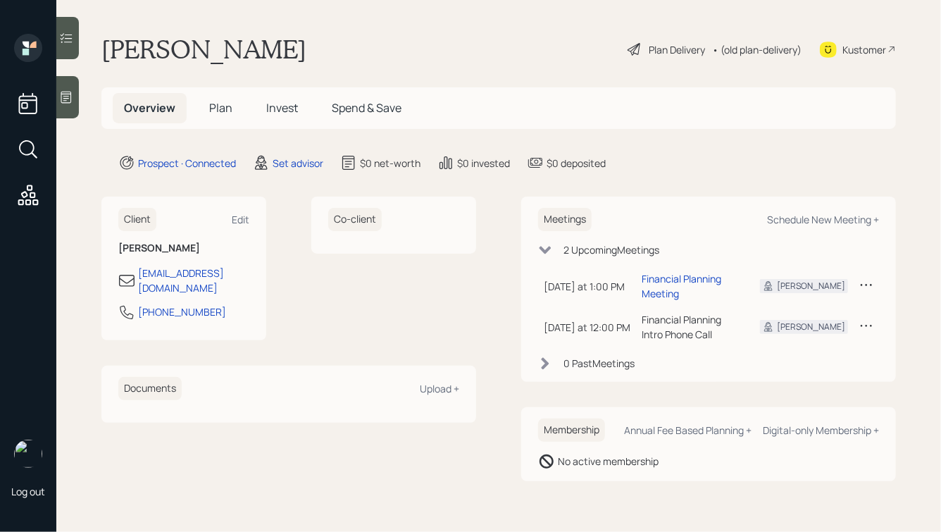
click at [221, 106] on span "Plan" at bounding box center [220, 107] width 23 height 15
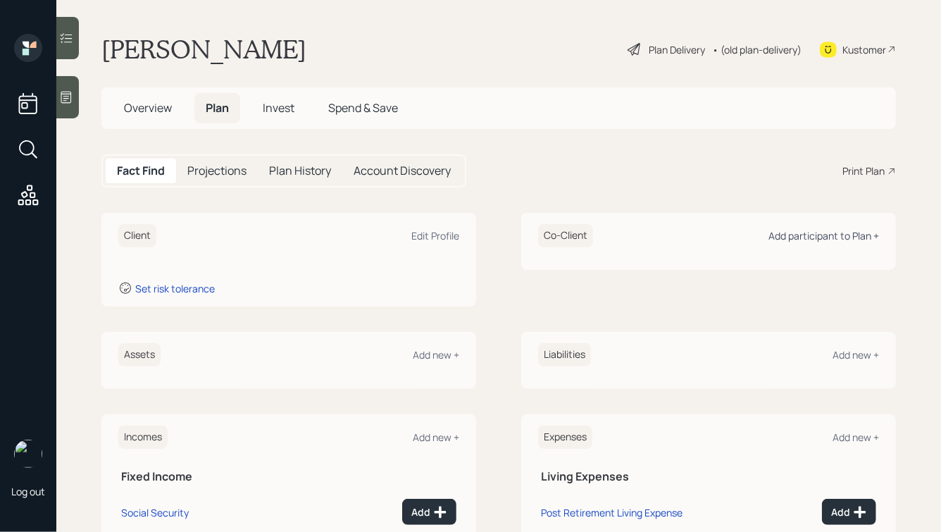
click at [819, 239] on div "Add participant to Plan +" at bounding box center [824, 235] width 111 height 13
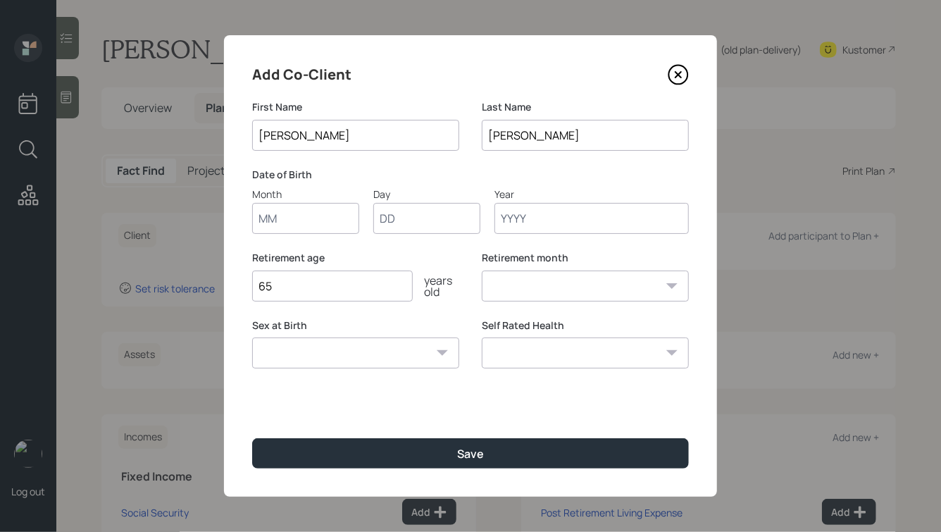
type input "Jason"
type input "01"
type input "1974"
select select "1"
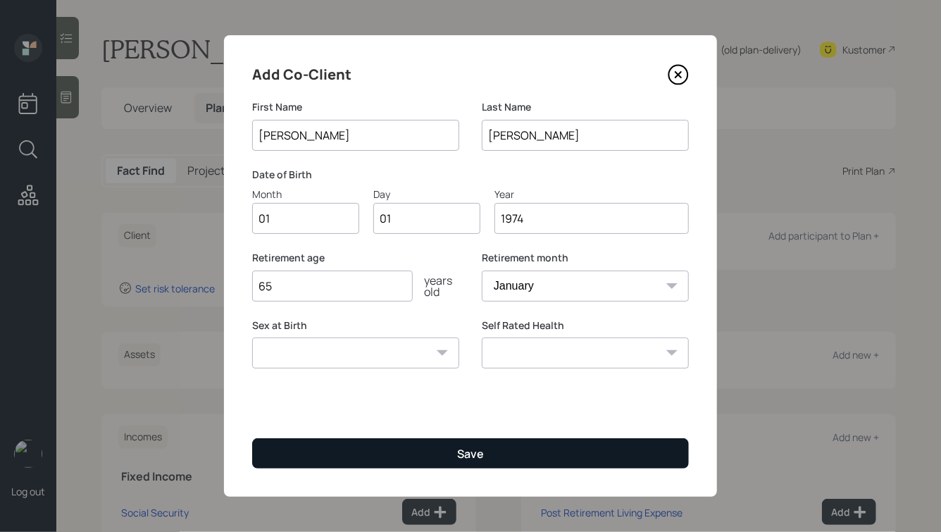
type input "1974"
click at [497, 450] on button "Save" at bounding box center [470, 453] width 437 height 30
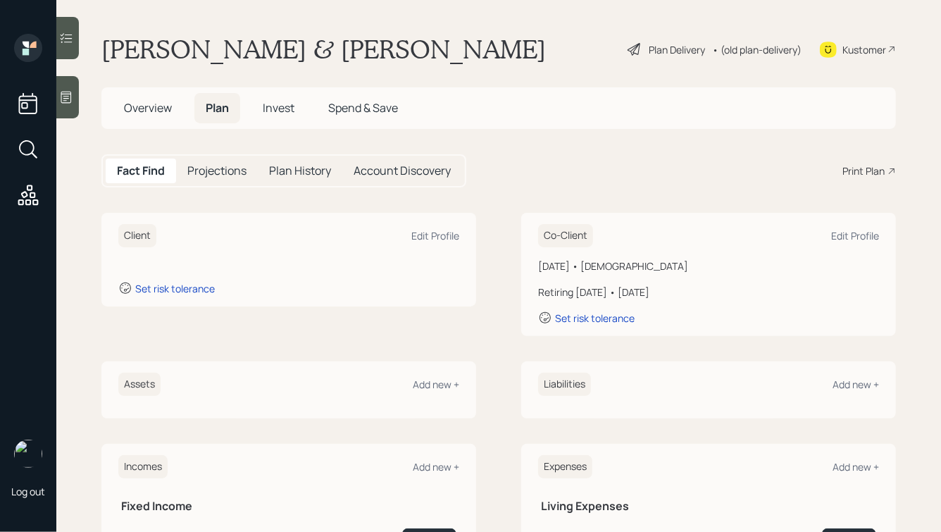
click at [136, 106] on span "Overview" at bounding box center [148, 107] width 48 height 15
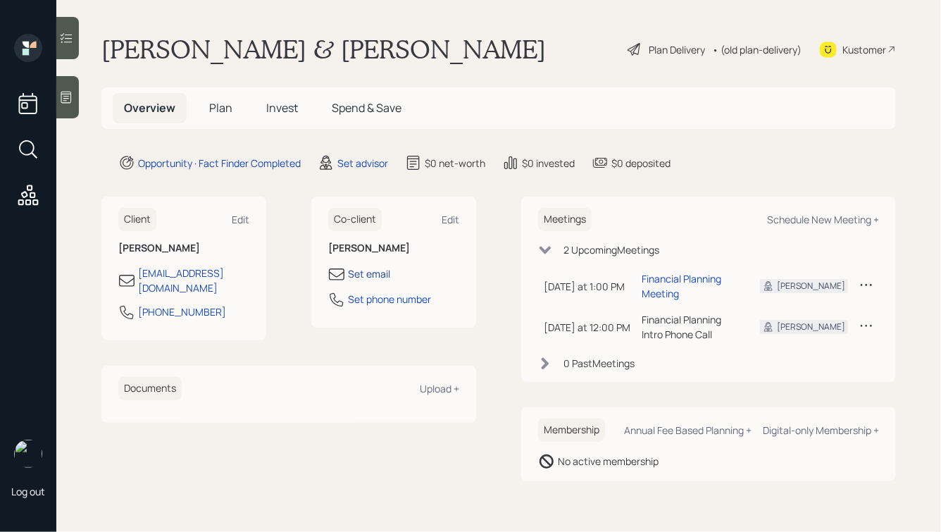
click at [368, 274] on div "Set email" at bounding box center [369, 273] width 42 height 15
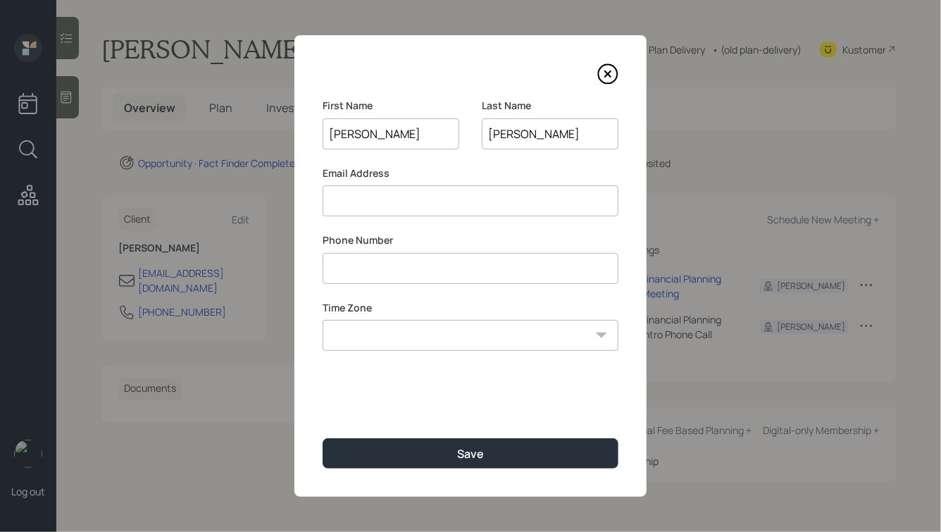
click at [395, 192] on input at bounding box center [471, 200] width 296 height 31
paste input "Friday, August 15th at noon CT, with Advisor Michael Russo"
type input "Friday, August 15th at noon CT, with Advisor Michael Russo"
paste input "jsnpckns@gmail.com"
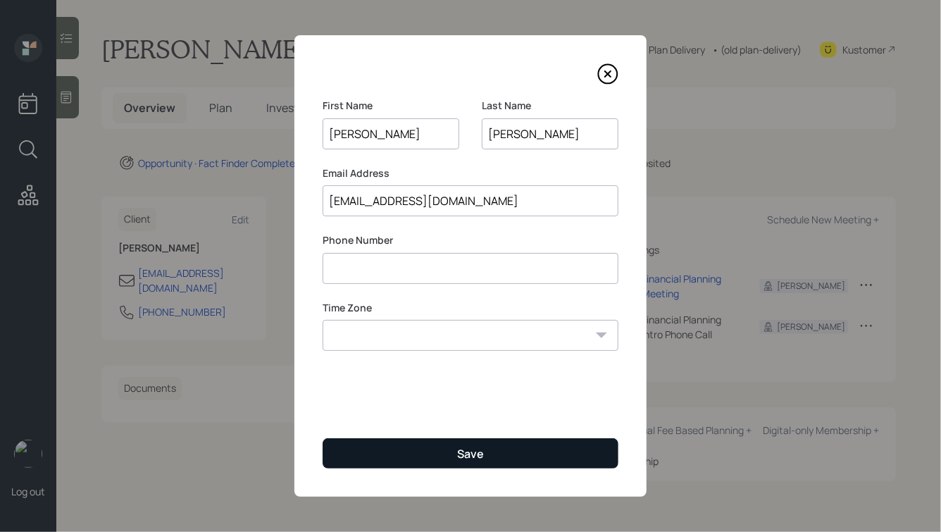
type input "jsnpckns@gmail.com"
click at [455, 450] on button "Save" at bounding box center [471, 453] width 296 height 30
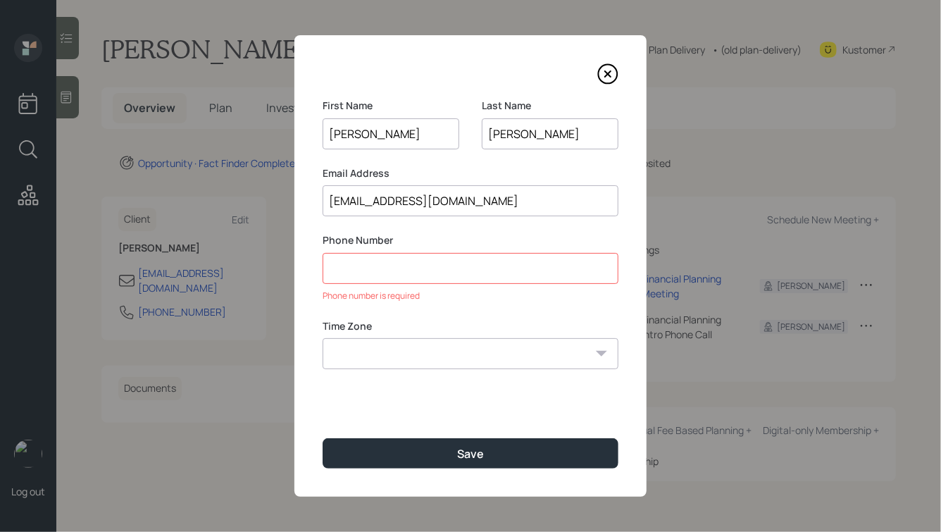
click at [386, 263] on input at bounding box center [471, 268] width 296 height 31
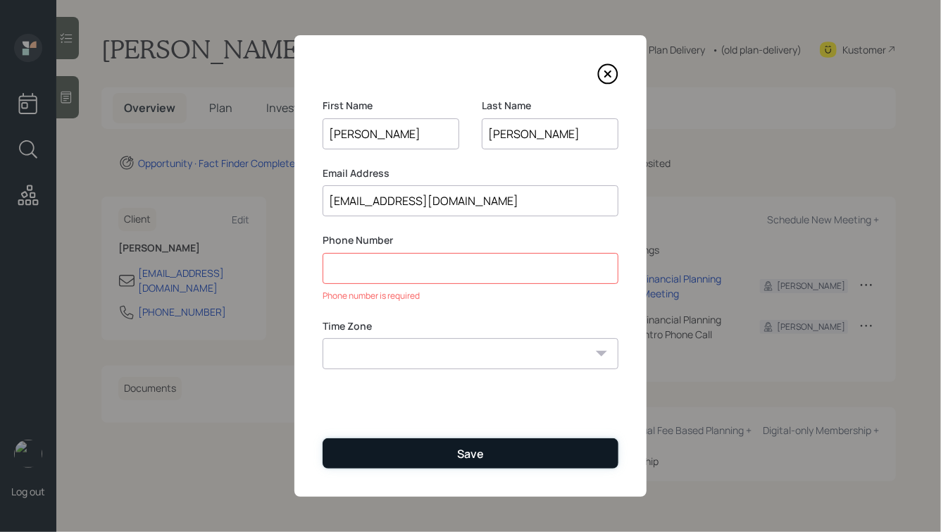
click at [427, 444] on button "Save" at bounding box center [471, 453] width 296 height 30
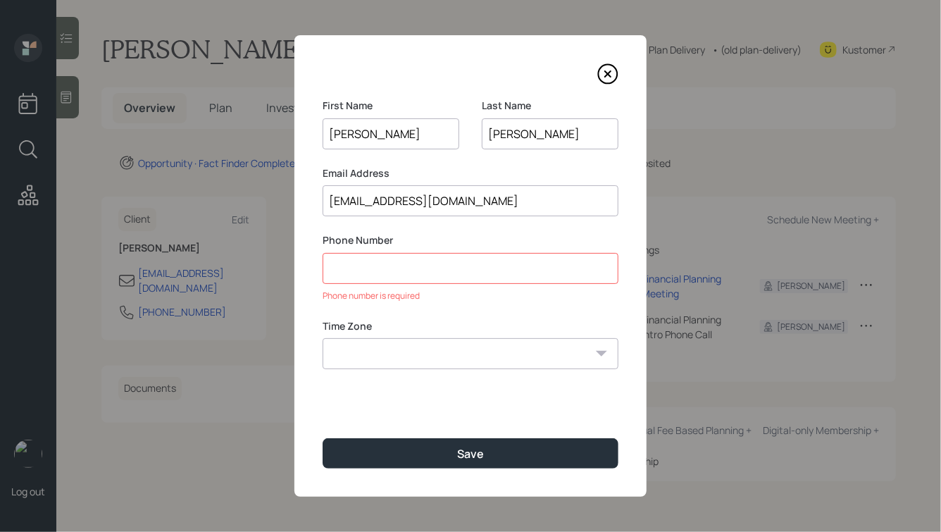
click at [610, 80] on icon at bounding box center [607, 73] width 21 height 21
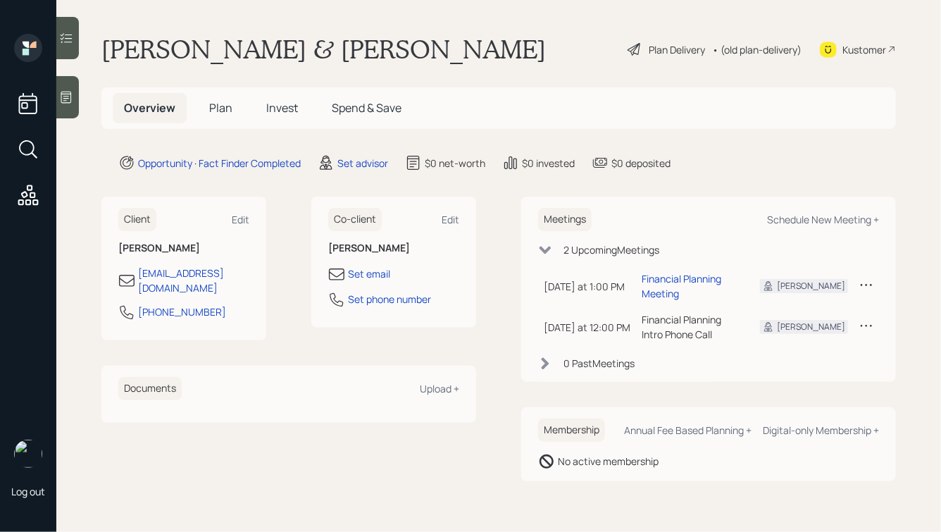
click at [68, 92] on icon at bounding box center [66, 98] width 11 height 12
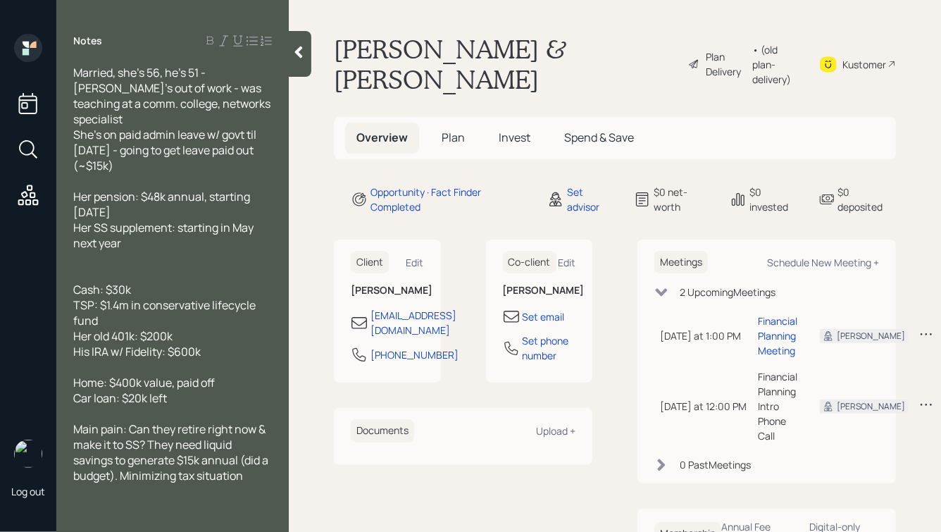
click at [247, 73] on div "Married, she's 56, he's 51 - [PERSON_NAME]'s out of work - was teaching at a co…" at bounding box center [172, 119] width 199 height 108
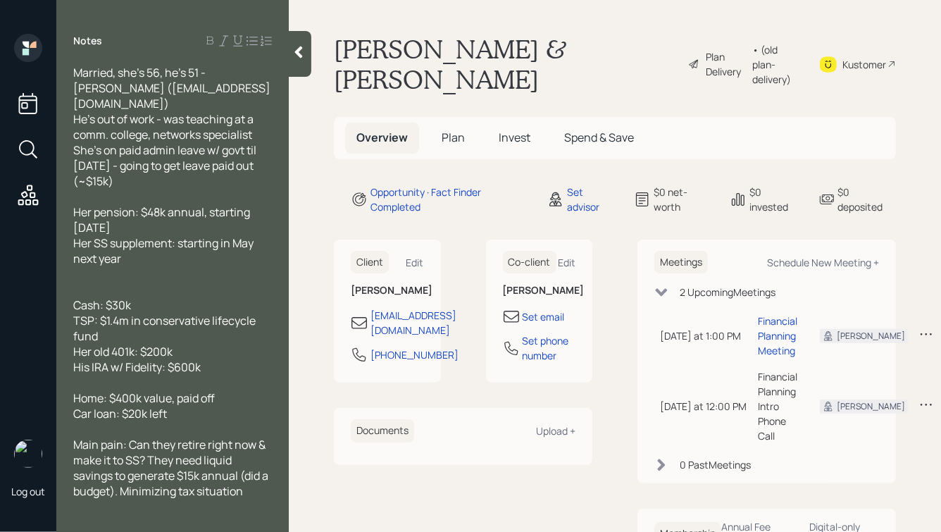
click at [310, 44] on div at bounding box center [300, 54] width 23 height 46
